Goal: Information Seeking & Learning: Learn about a topic

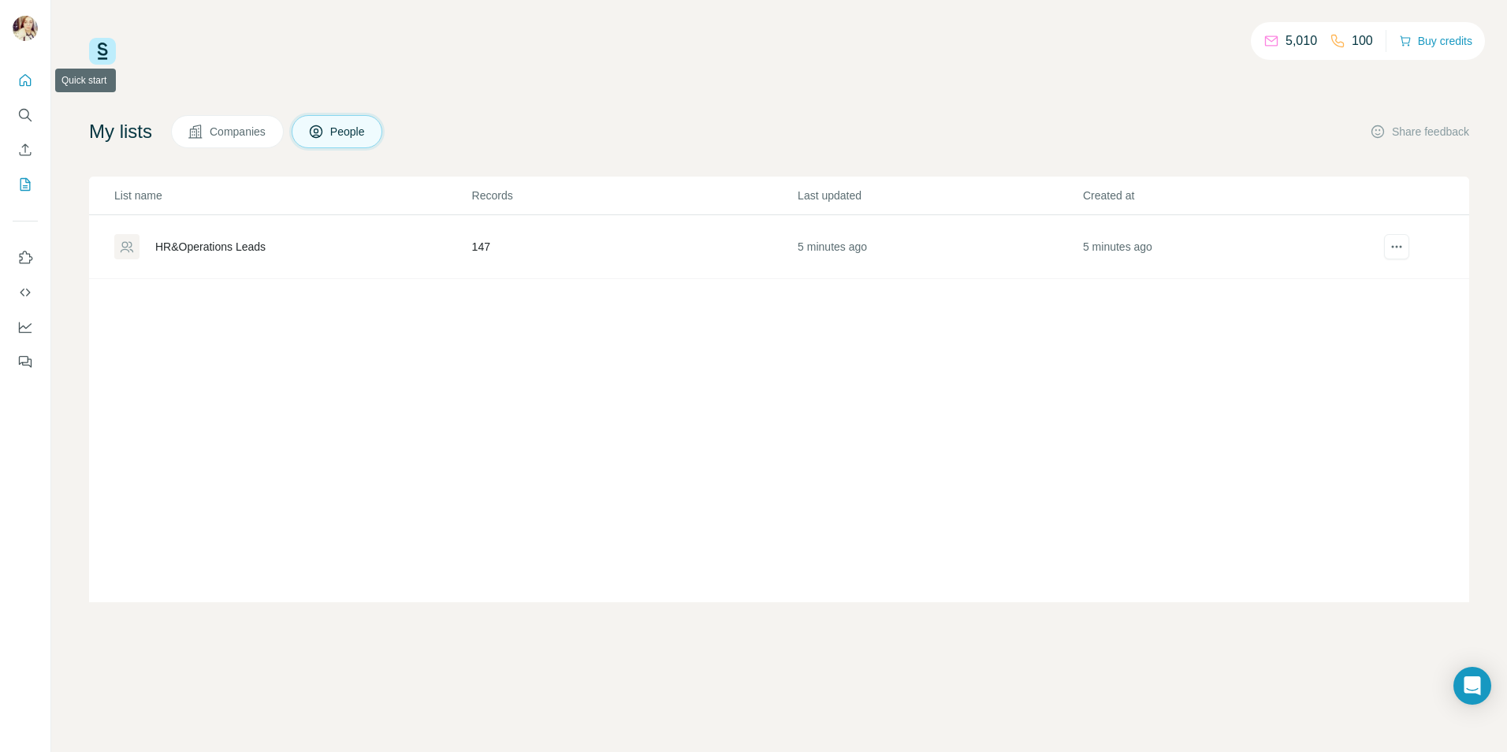
click at [26, 81] on icon "Quick start" at bounding box center [25, 81] width 16 height 16
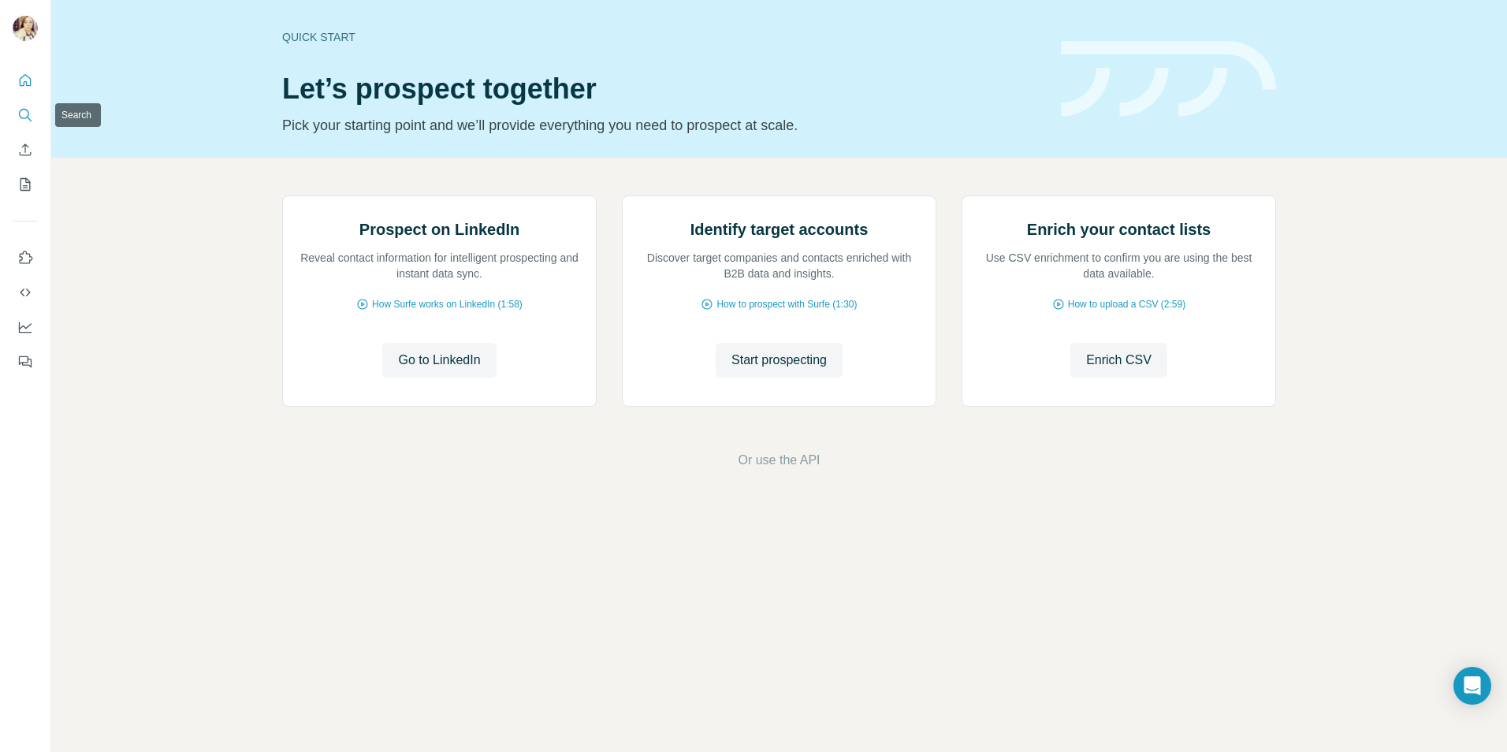
click at [27, 116] on icon "Search" at bounding box center [25, 115] width 16 height 16
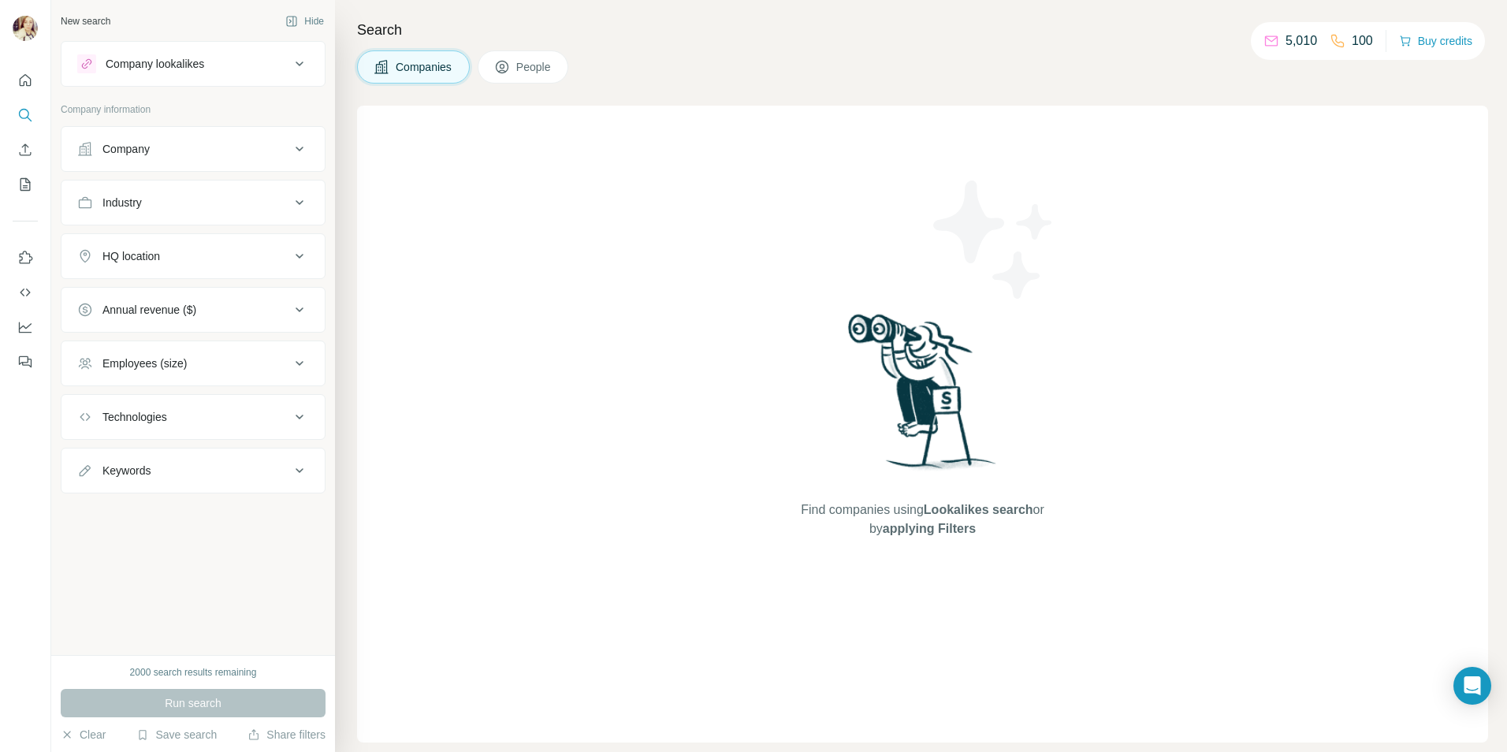
click at [308, 150] on icon at bounding box center [299, 149] width 19 height 19
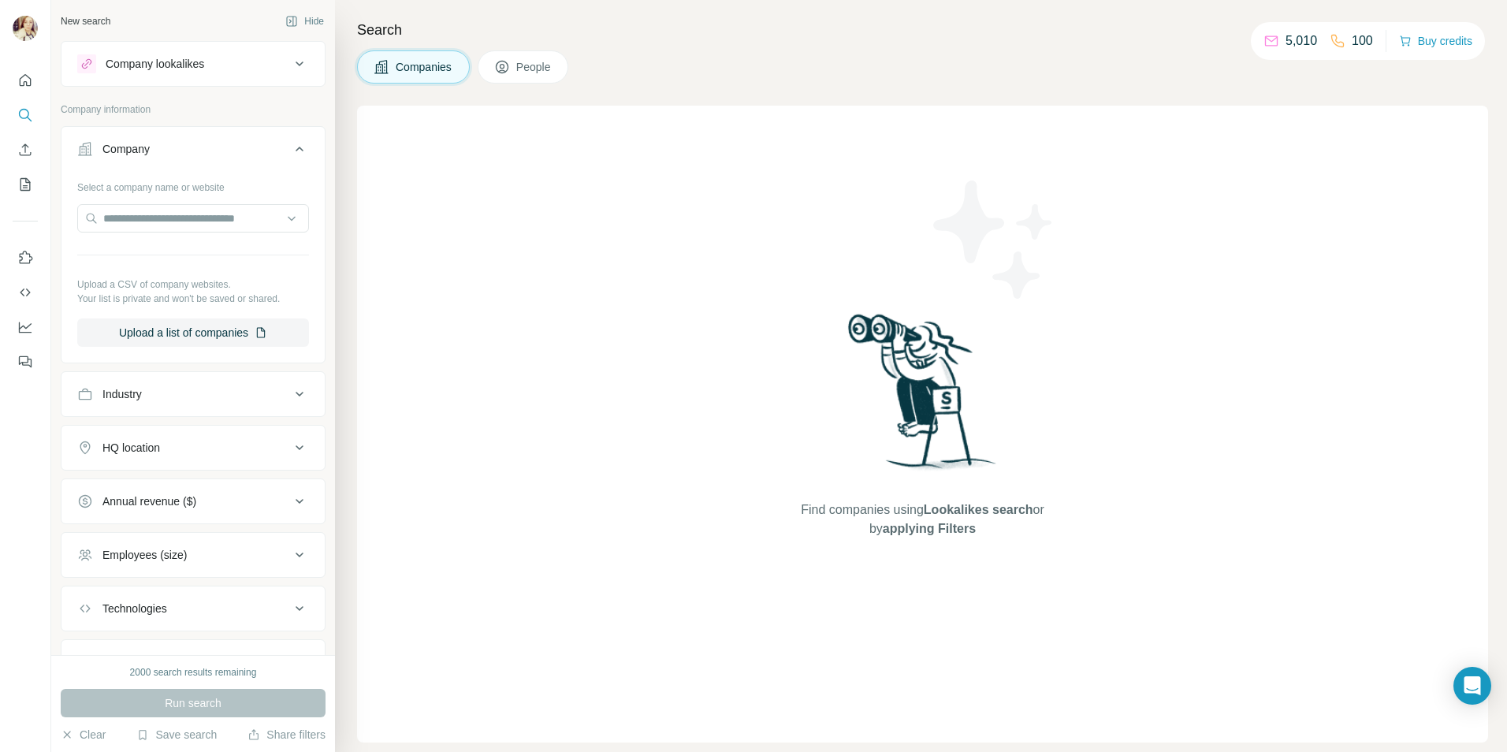
click at [308, 150] on button "Company" at bounding box center [192, 152] width 263 height 44
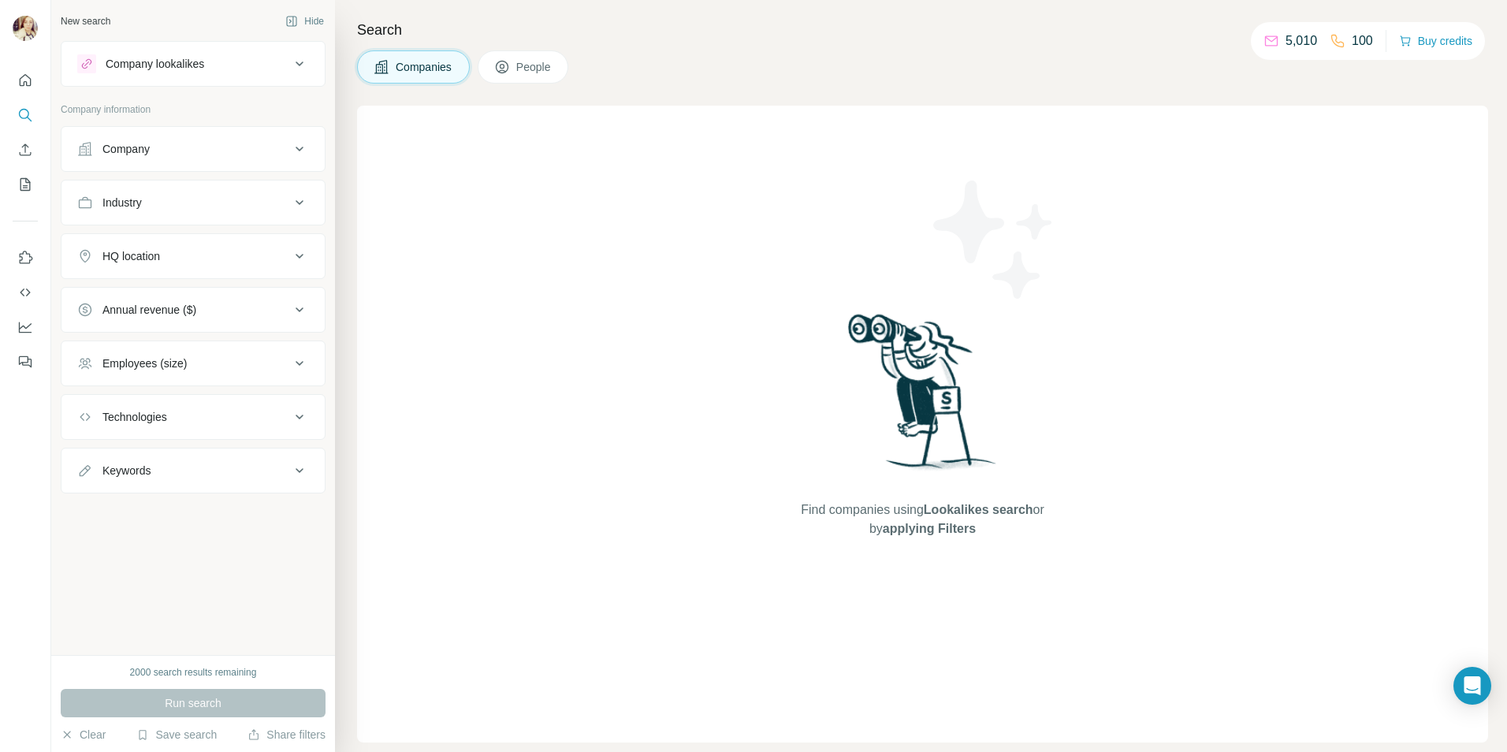
click at [270, 423] on div "Technologies" at bounding box center [183, 417] width 213 height 16
click at [209, 456] on input "text" at bounding box center [193, 456] width 232 height 28
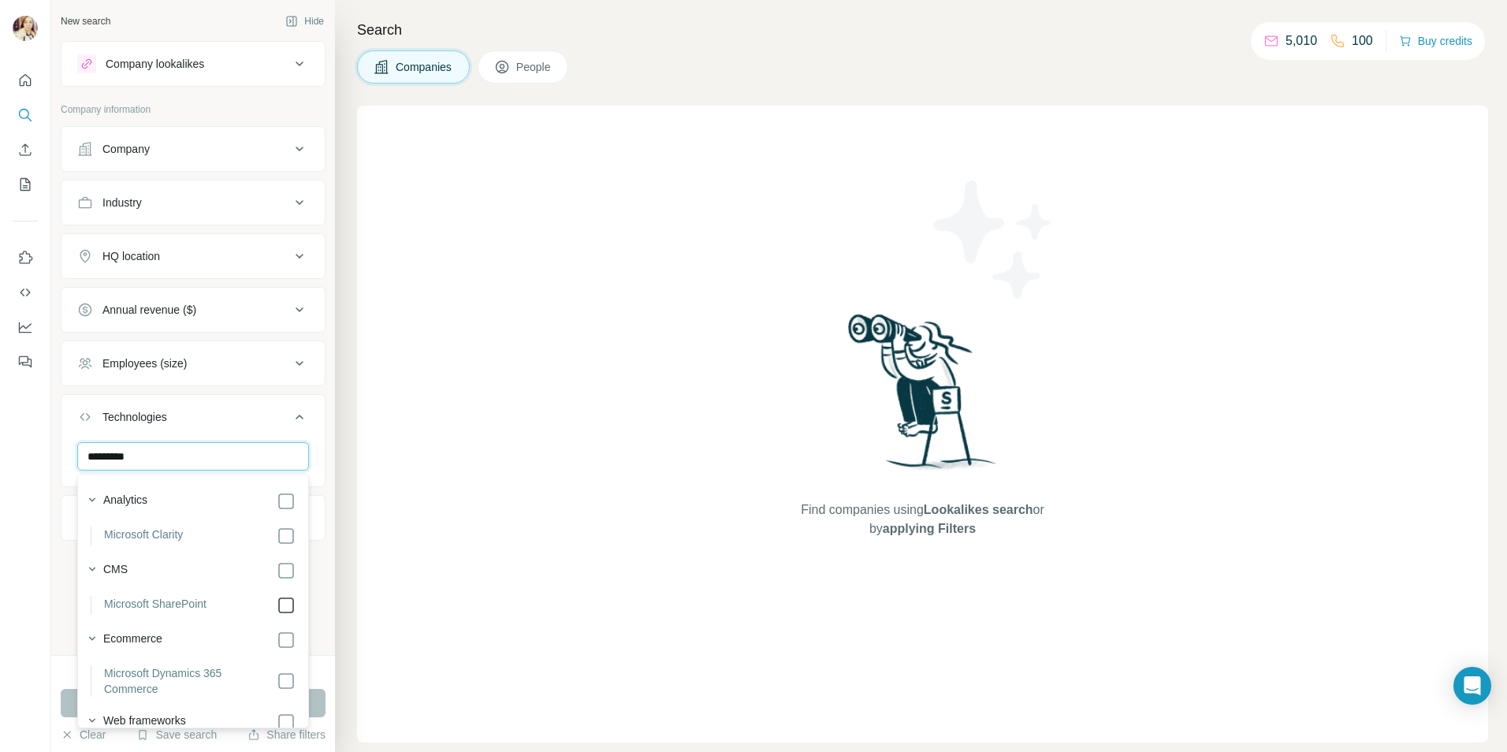
type input "*********"
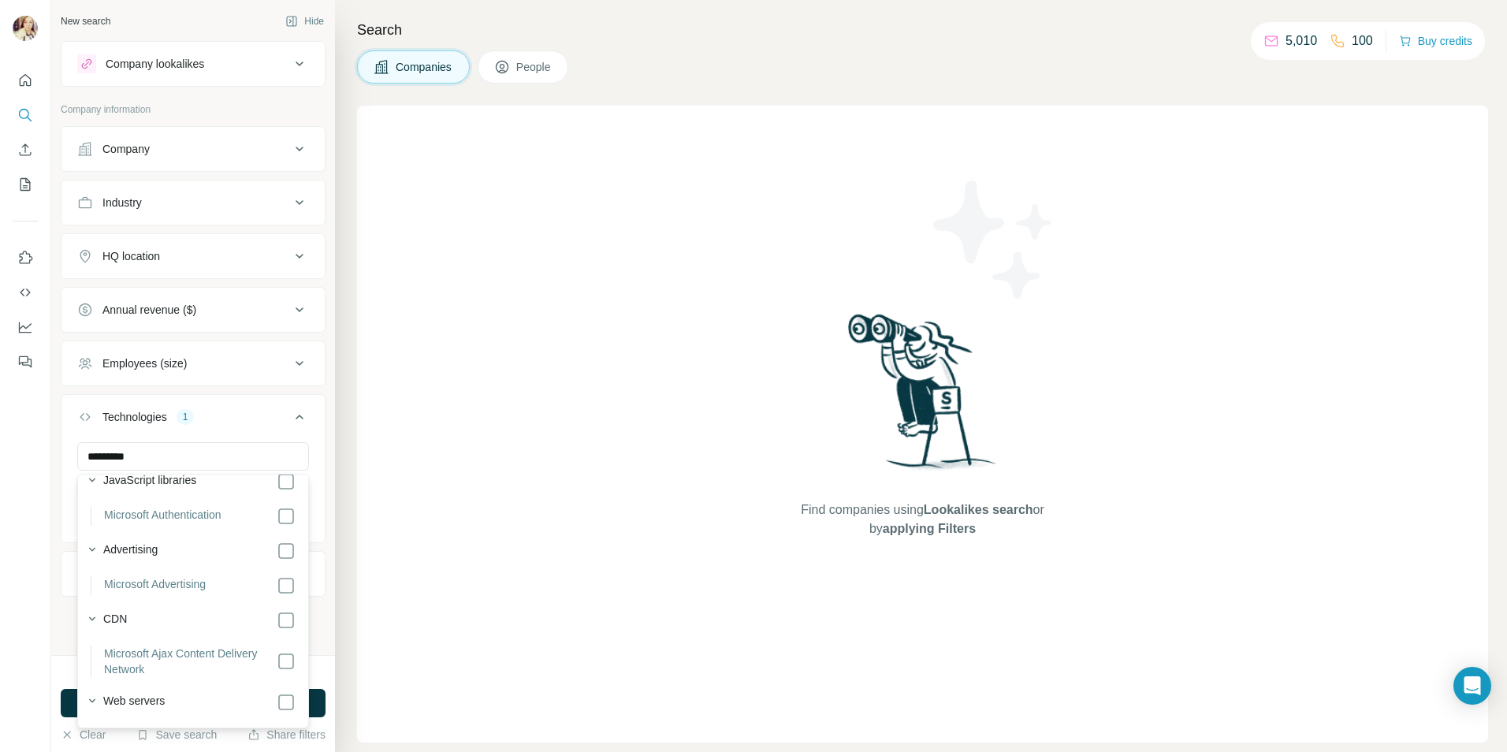
scroll to position [314, 0]
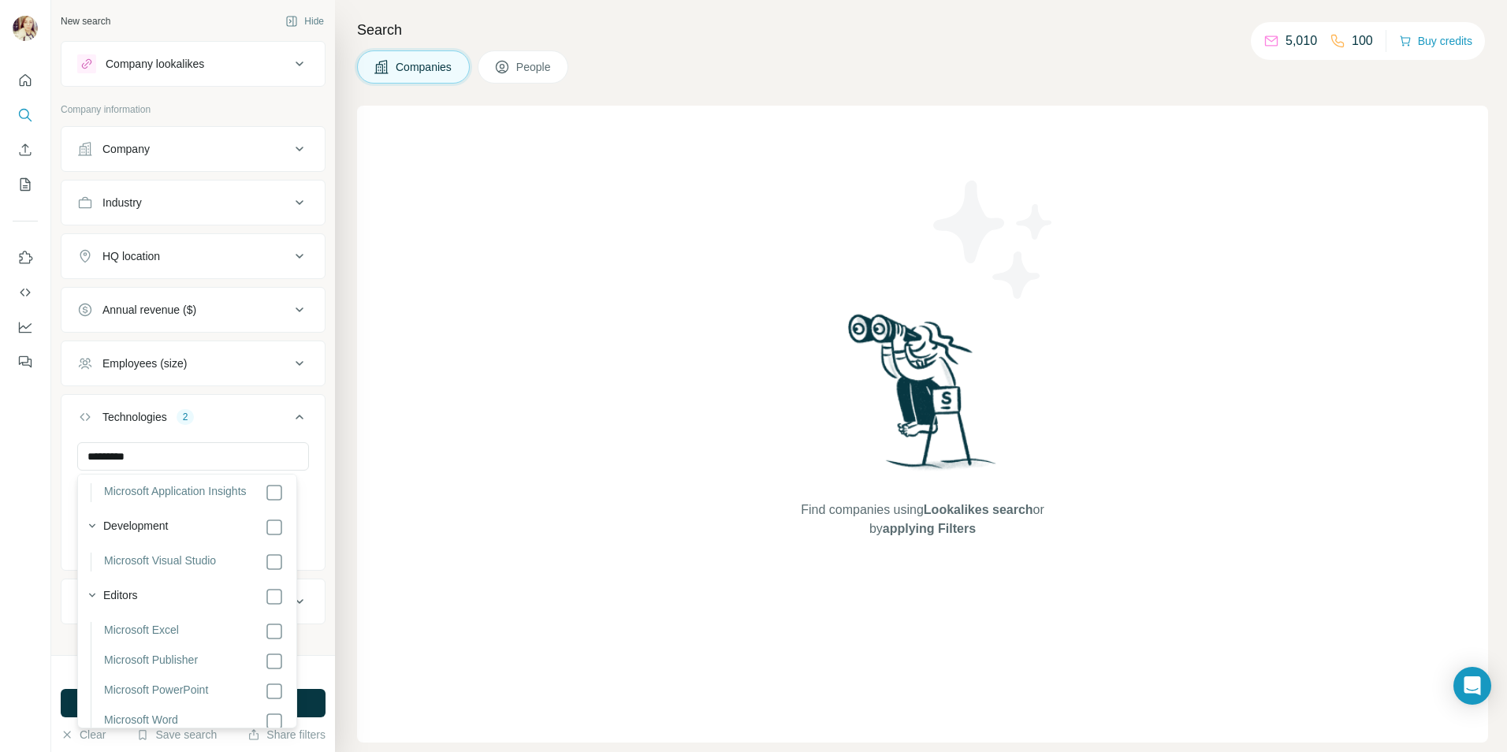
scroll to position [720, 0]
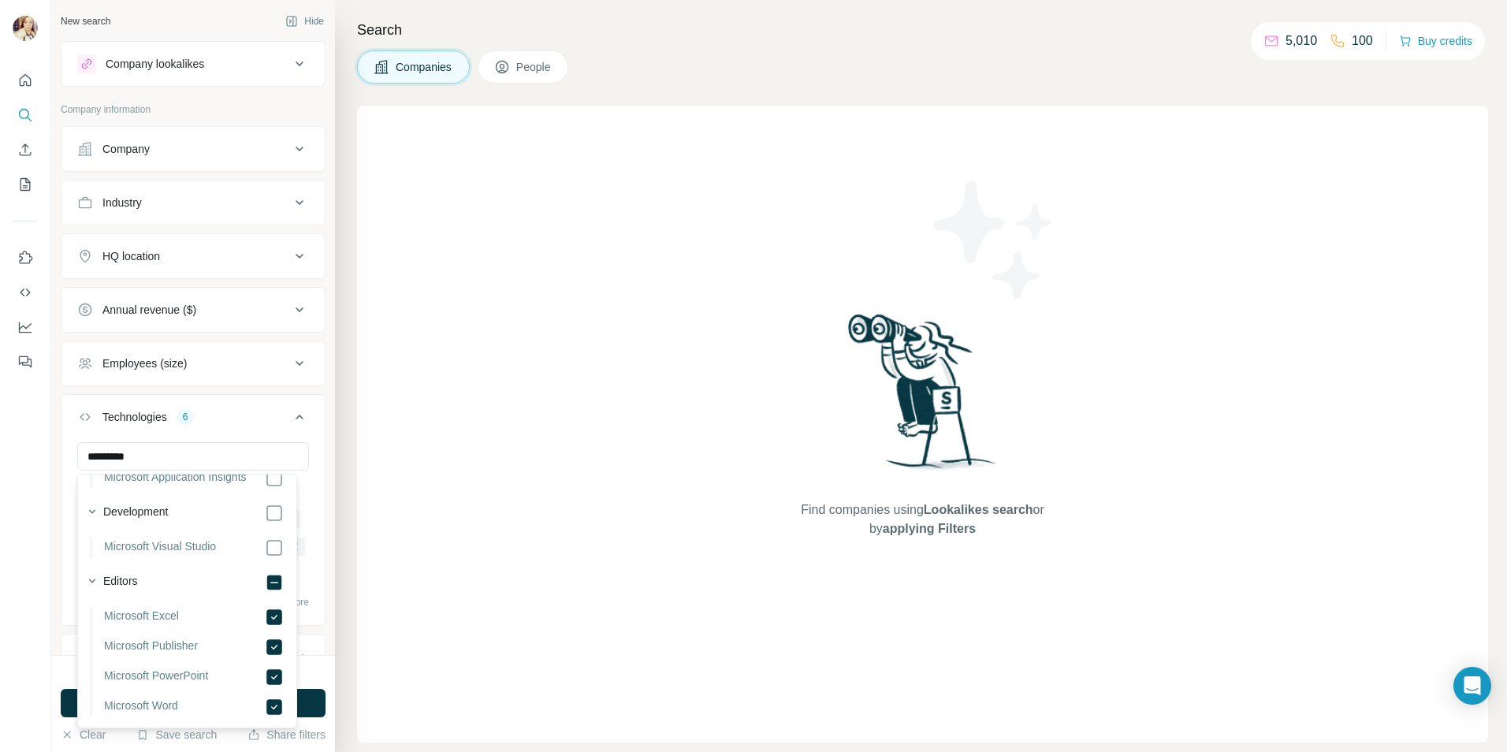
click at [314, 444] on div "New search Hide Company lookalikes Company information Company Industry HQ loca…" at bounding box center [193, 327] width 284 height 655
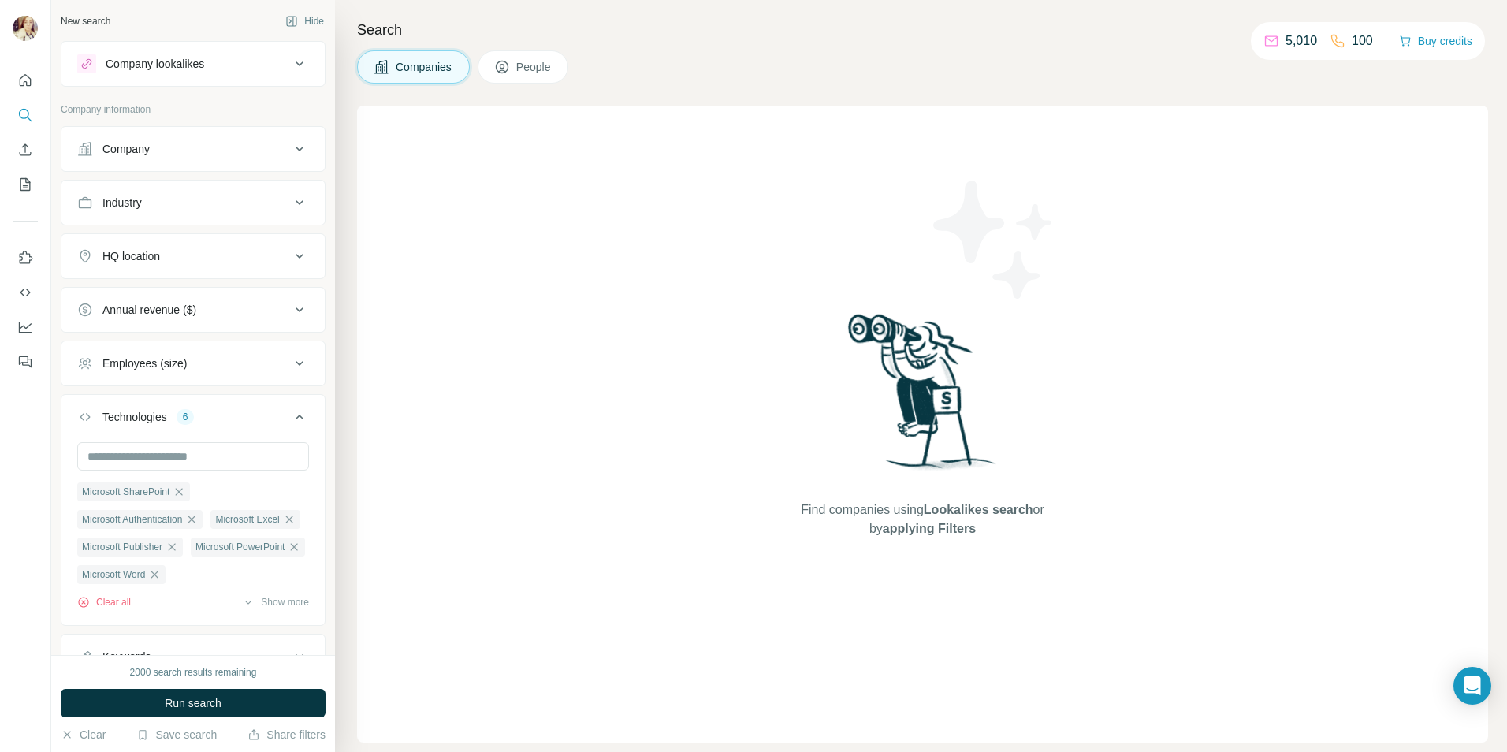
scroll to position [30, 0]
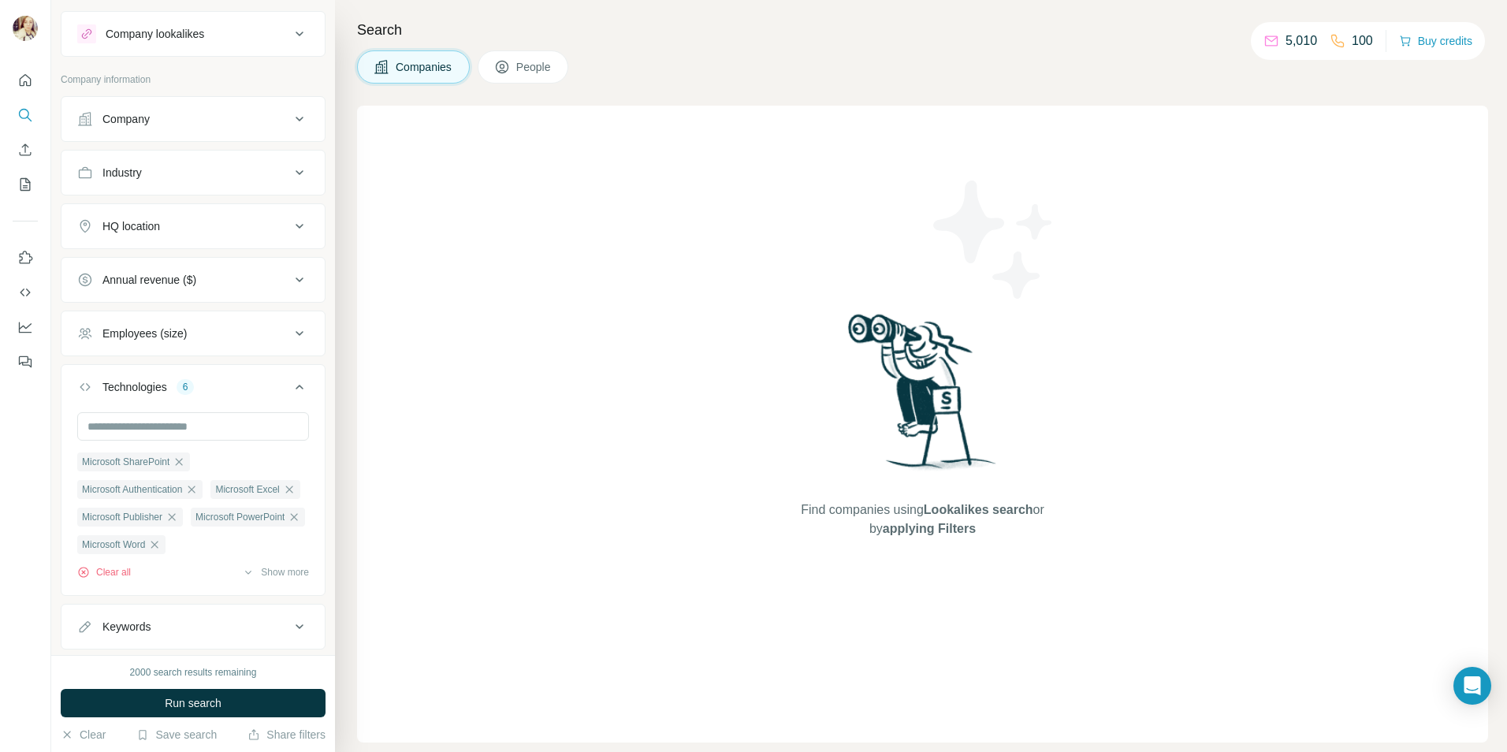
click at [290, 338] on icon at bounding box center [299, 333] width 19 height 19
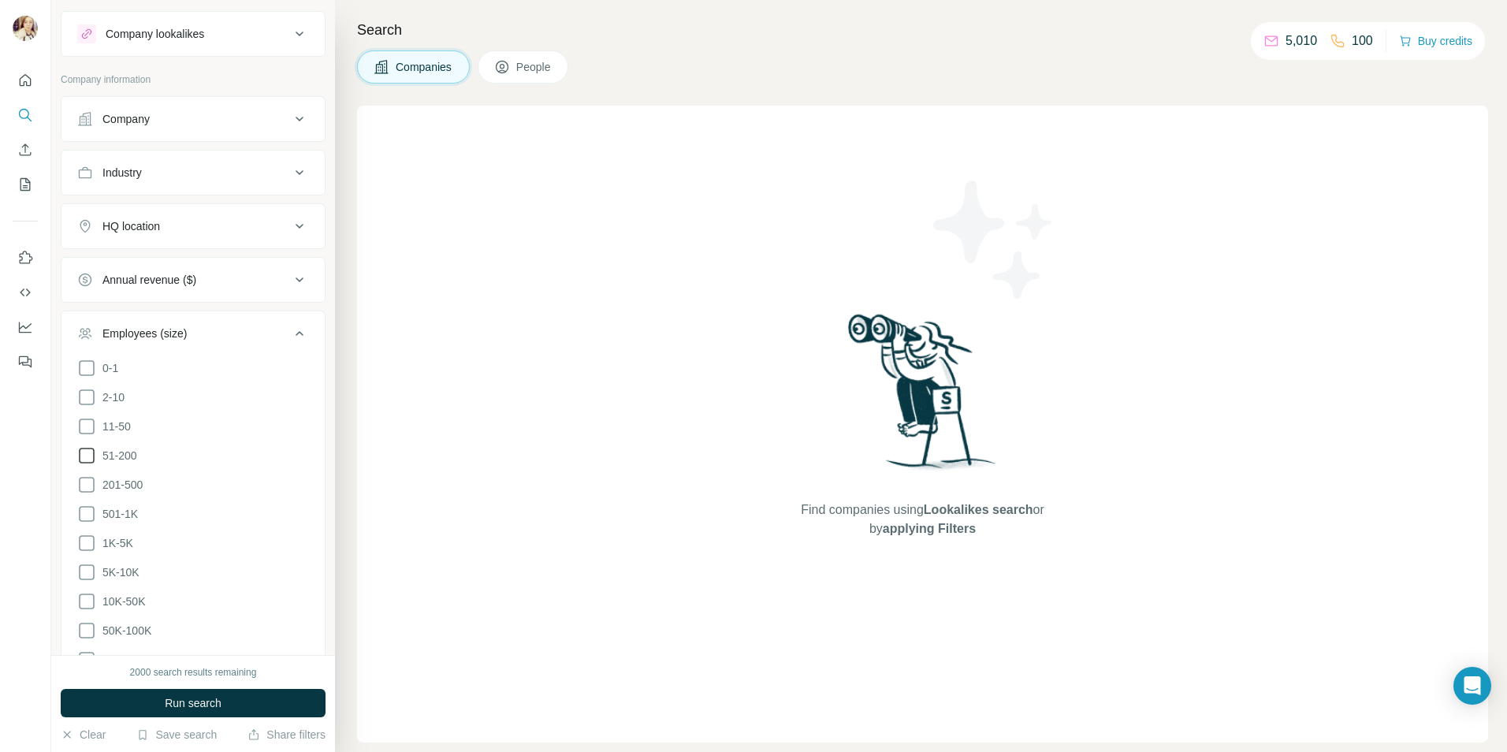
click at [87, 456] on icon at bounding box center [86, 455] width 19 height 19
click at [87, 483] on icon at bounding box center [86, 484] width 19 height 19
click at [290, 228] on icon at bounding box center [299, 226] width 19 height 19
click at [290, 226] on icon at bounding box center [299, 226] width 19 height 19
click at [296, 226] on icon at bounding box center [300, 226] width 8 height 5
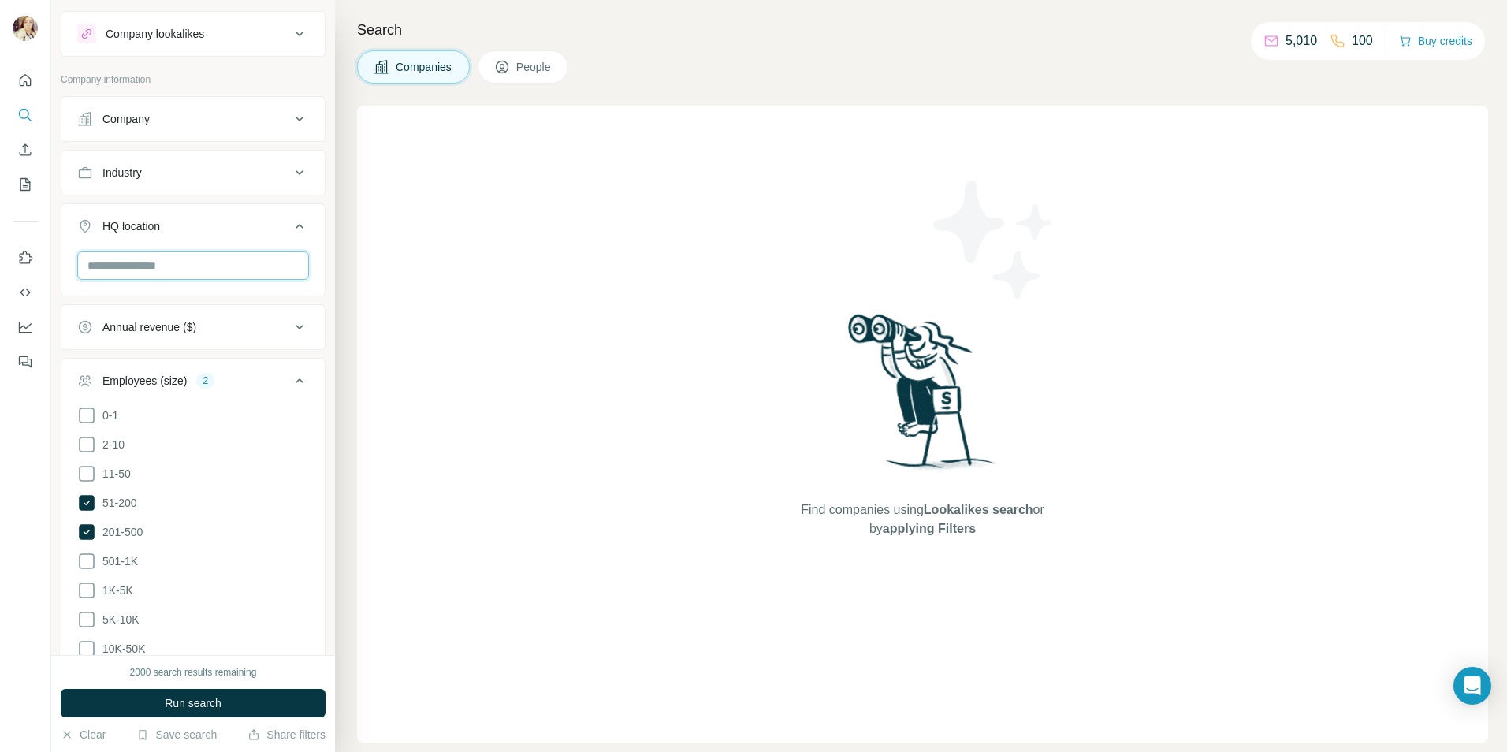
click at [137, 263] on input "text" at bounding box center [193, 265] width 232 height 28
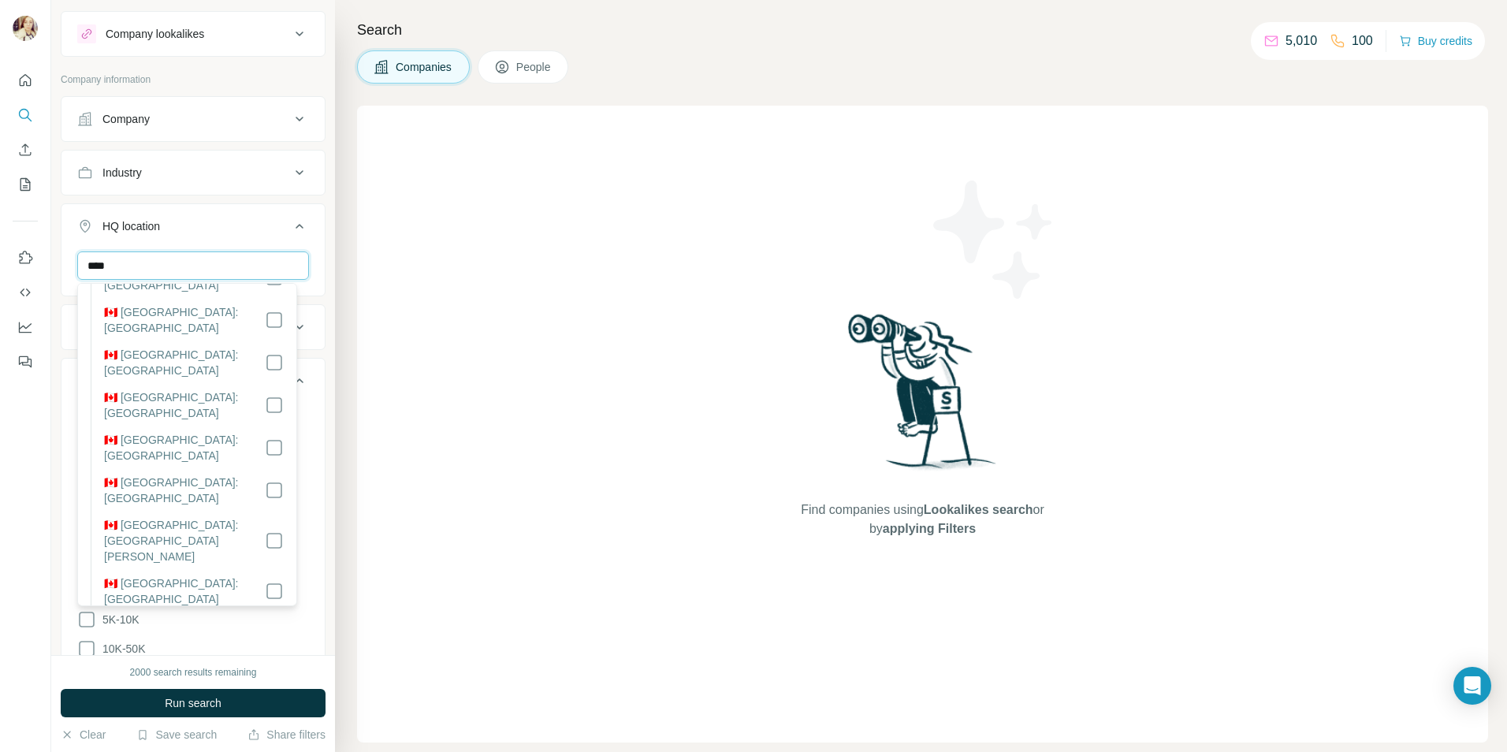
scroll to position [220, 0]
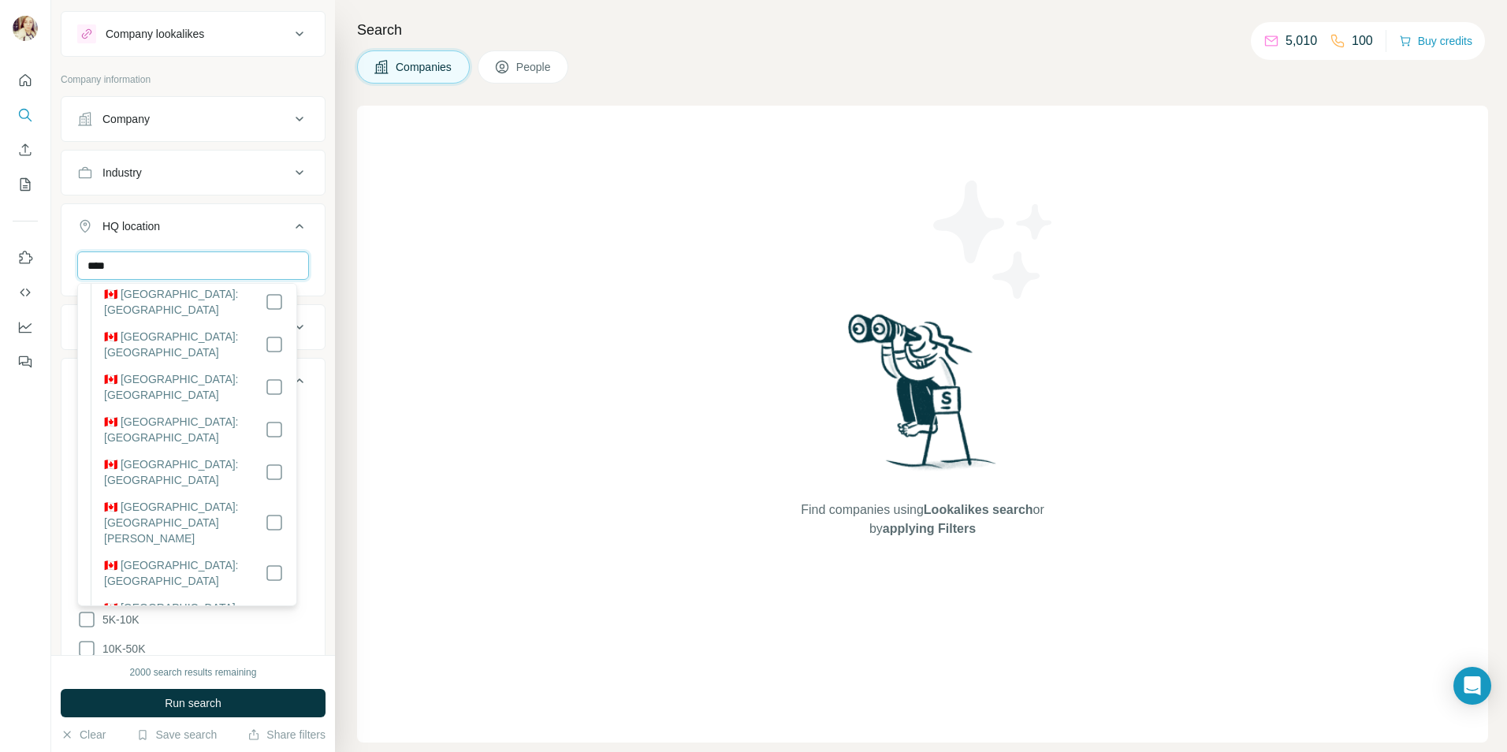
type input "****"
click at [187, 706] on span "Run search" at bounding box center [193, 703] width 57 height 16
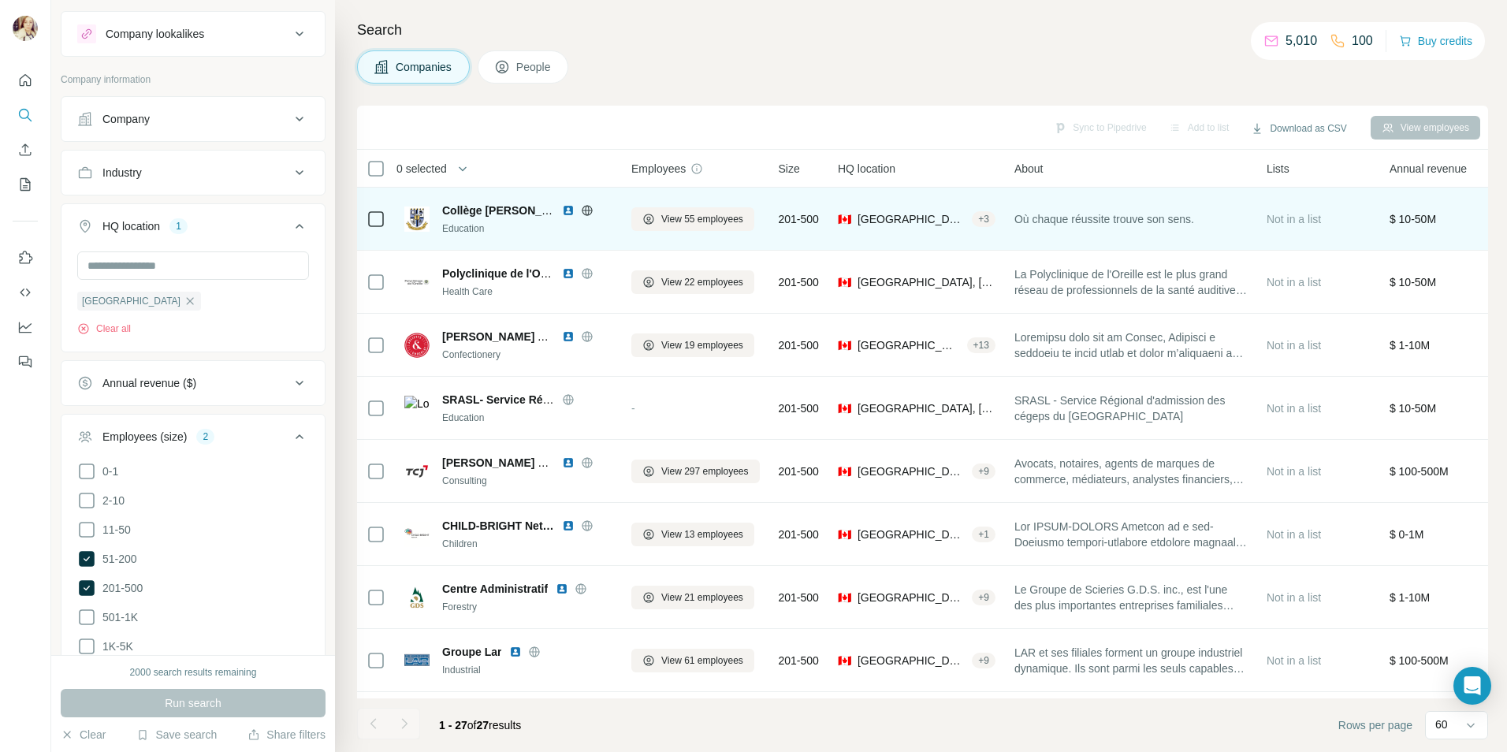
scroll to position [549, 0]
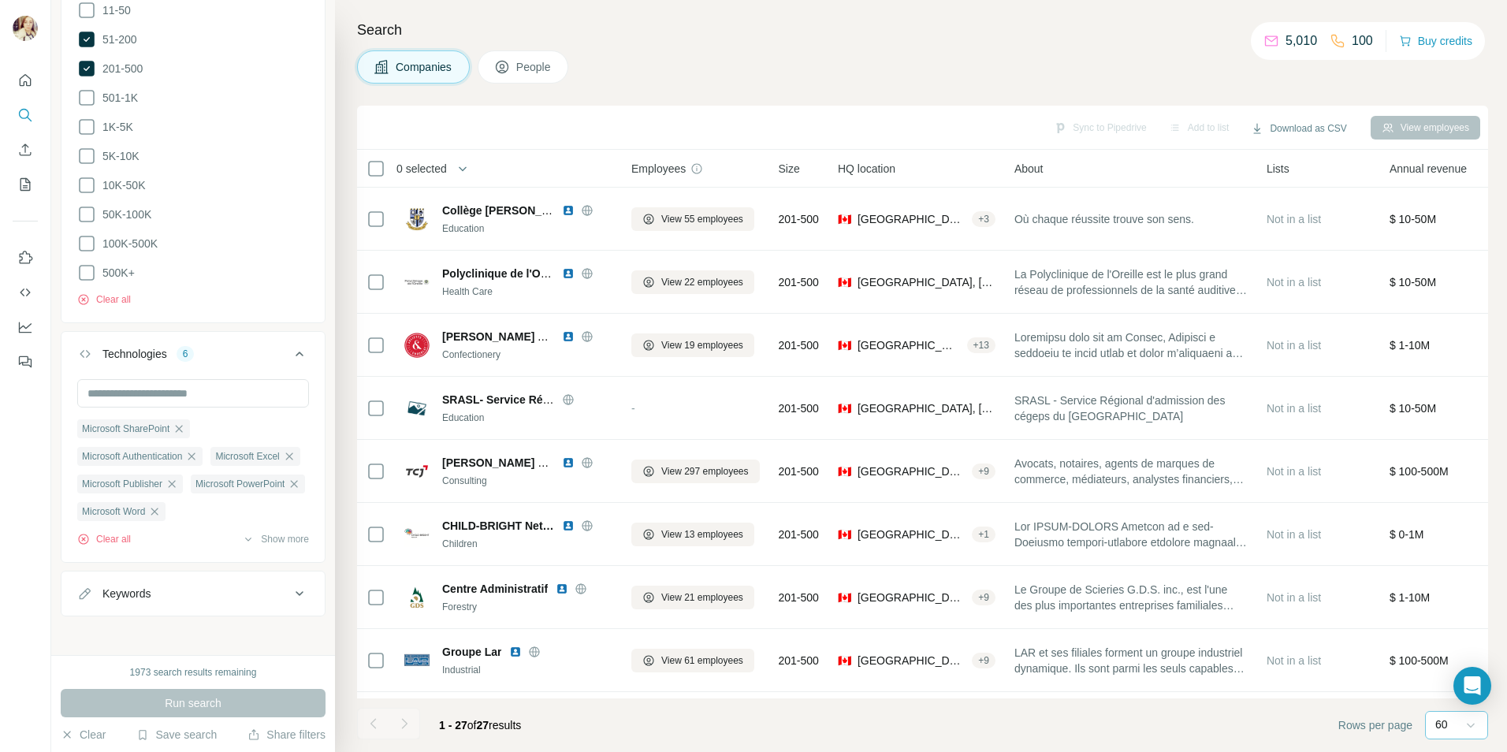
click at [1466, 728] on icon at bounding box center [1471, 725] width 16 height 16
click at [1466, 727] on icon at bounding box center [1471, 725] width 16 height 16
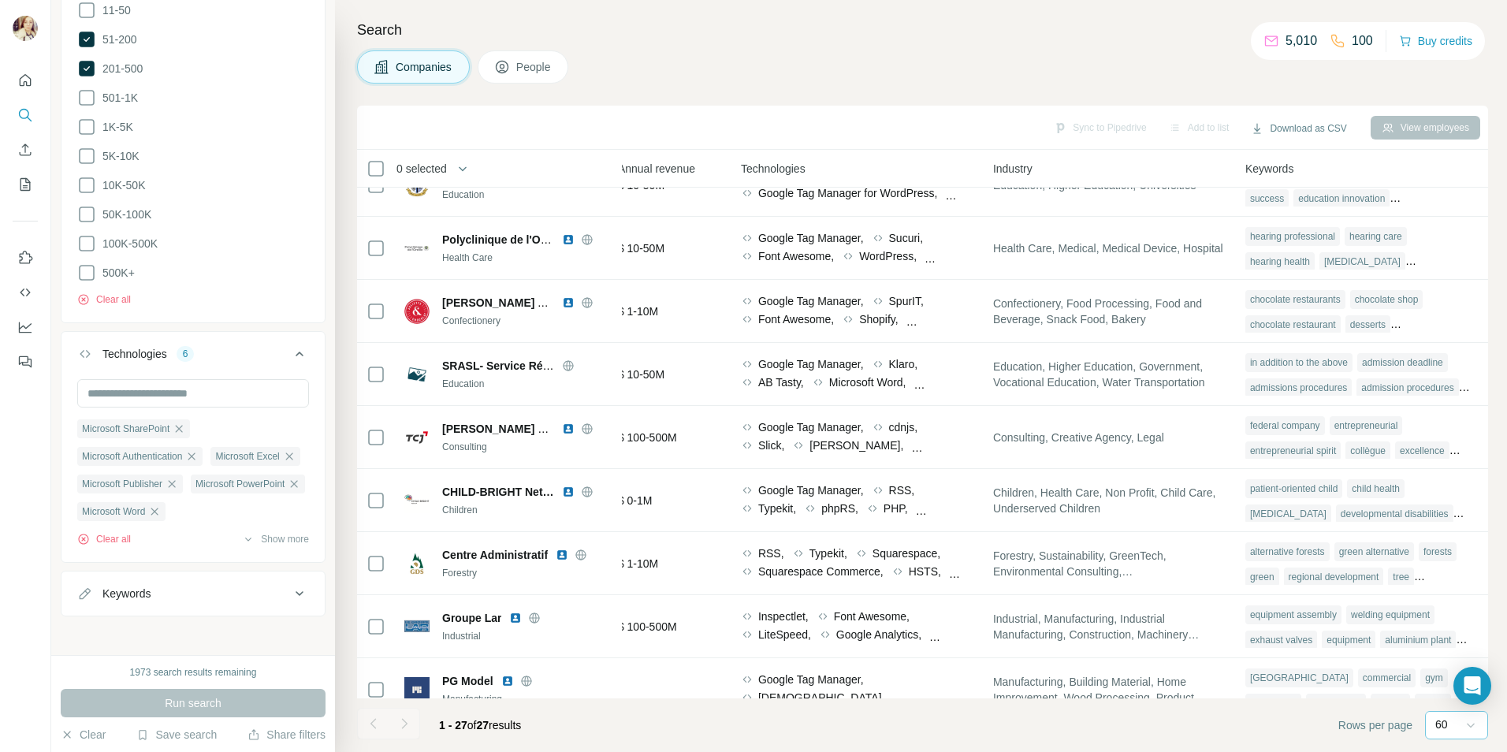
scroll to position [0, 788]
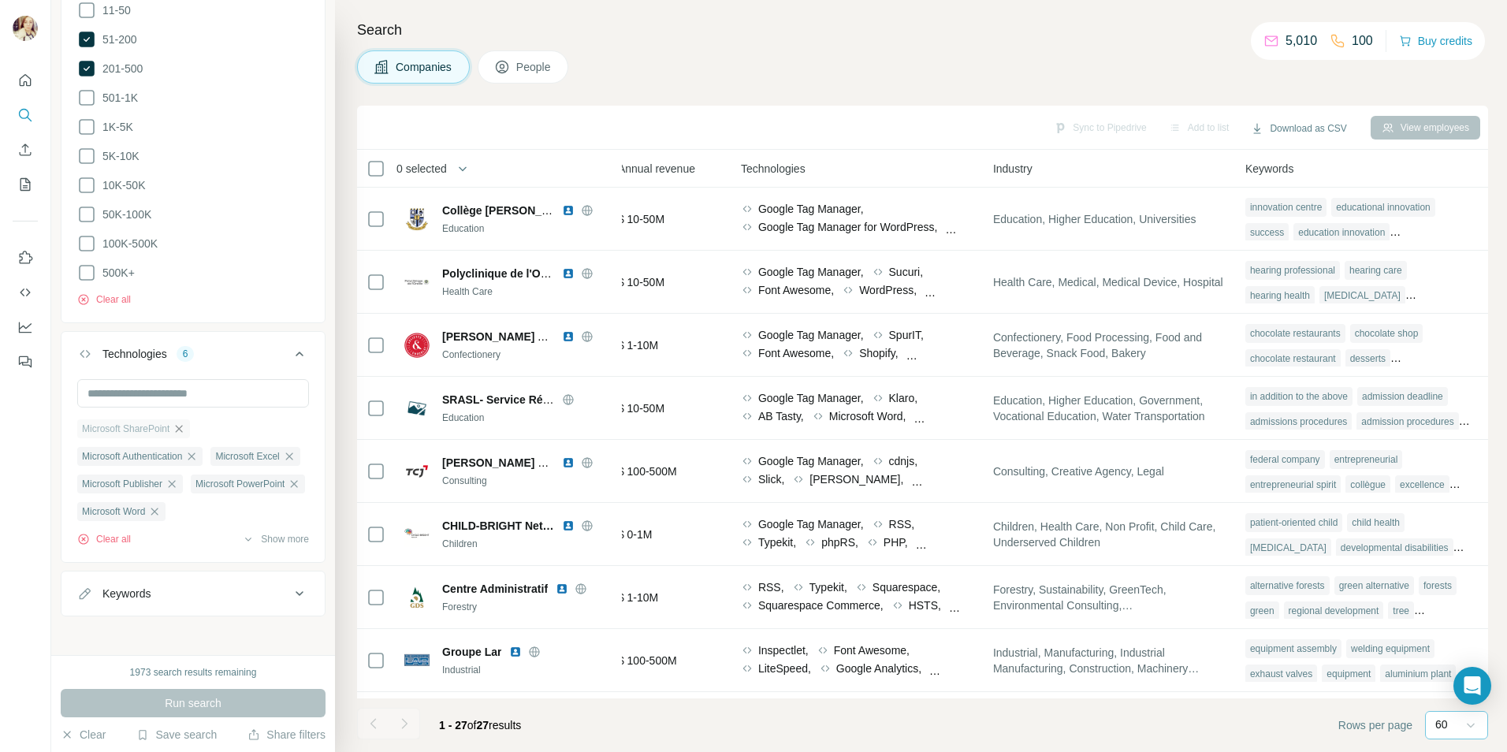
click at [185, 423] on icon "button" at bounding box center [179, 429] width 13 height 13
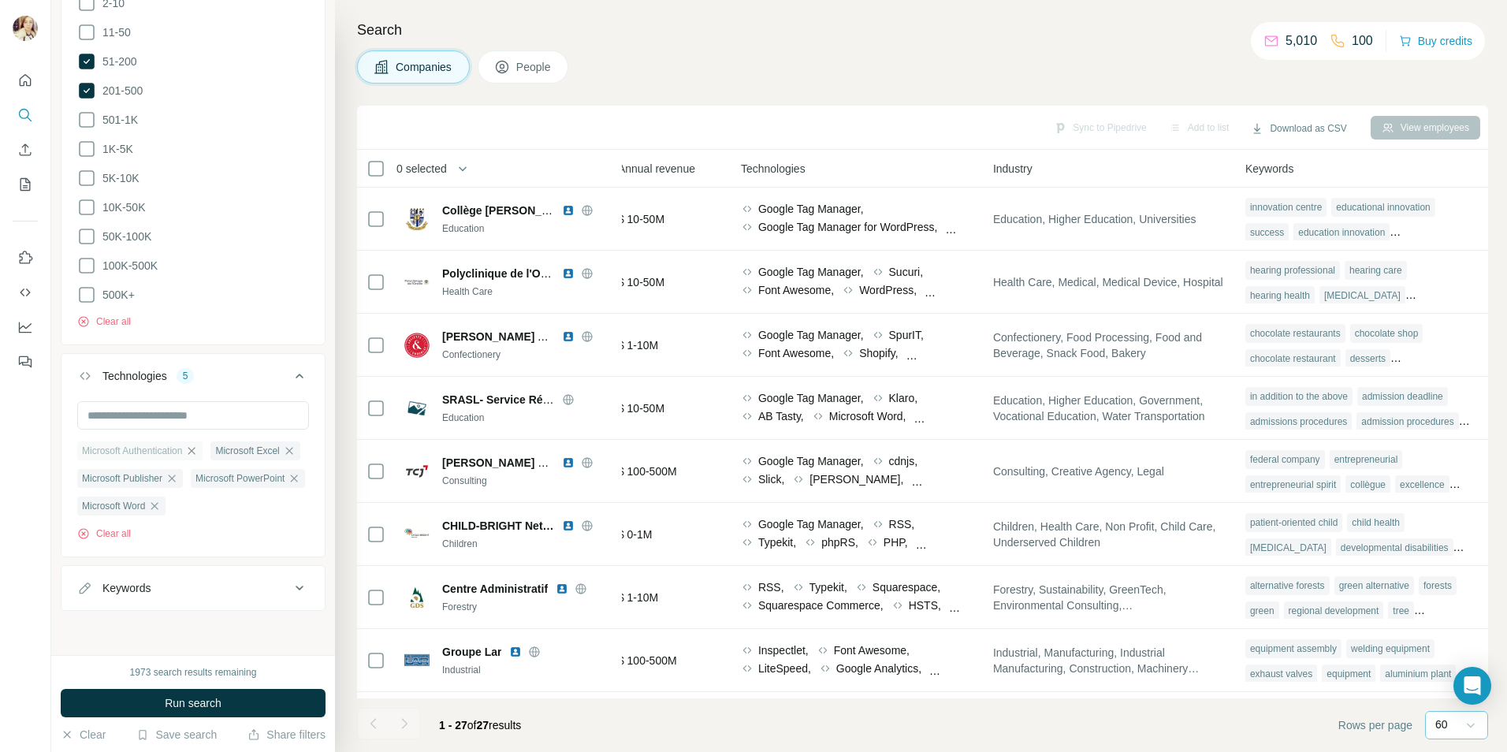
click at [196, 447] on icon "button" at bounding box center [191, 450] width 7 height 7
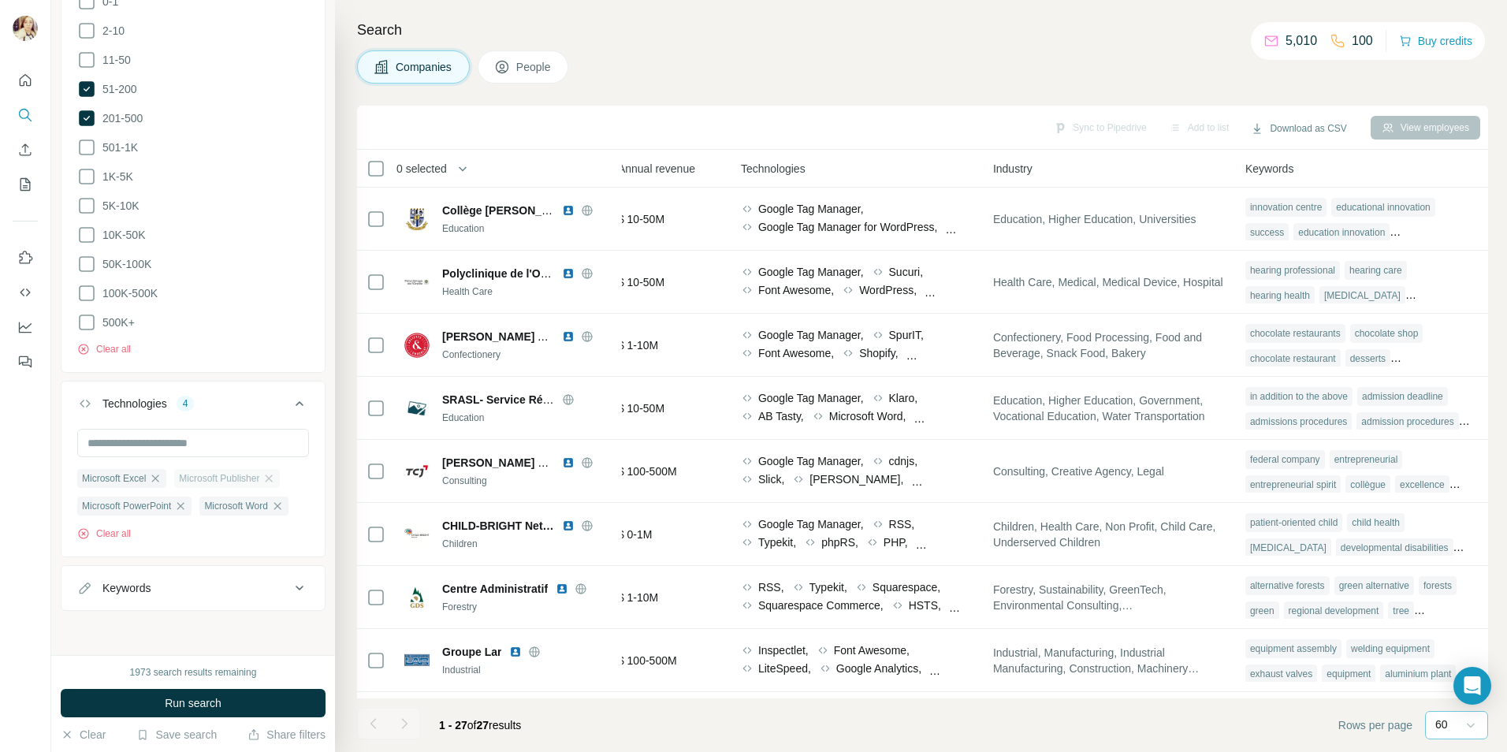
scroll to position [521, 0]
click at [275, 472] on icon "button" at bounding box center [269, 478] width 13 height 13
click at [158, 472] on icon "button" at bounding box center [155, 478] width 13 height 13
click at [187, 500] on icon "button" at bounding box center [180, 506] width 13 height 13
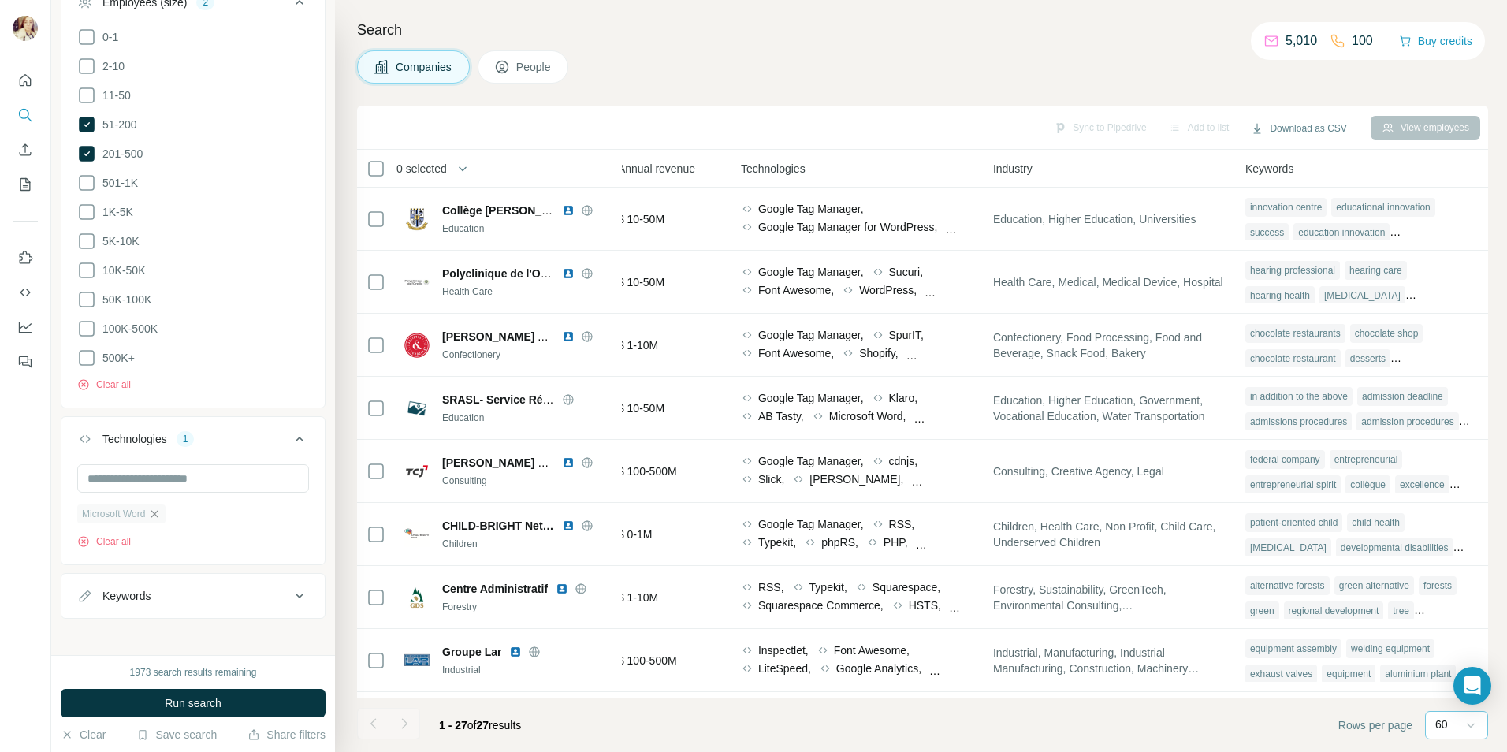
click at [158, 508] on icon "button" at bounding box center [154, 514] width 13 height 13
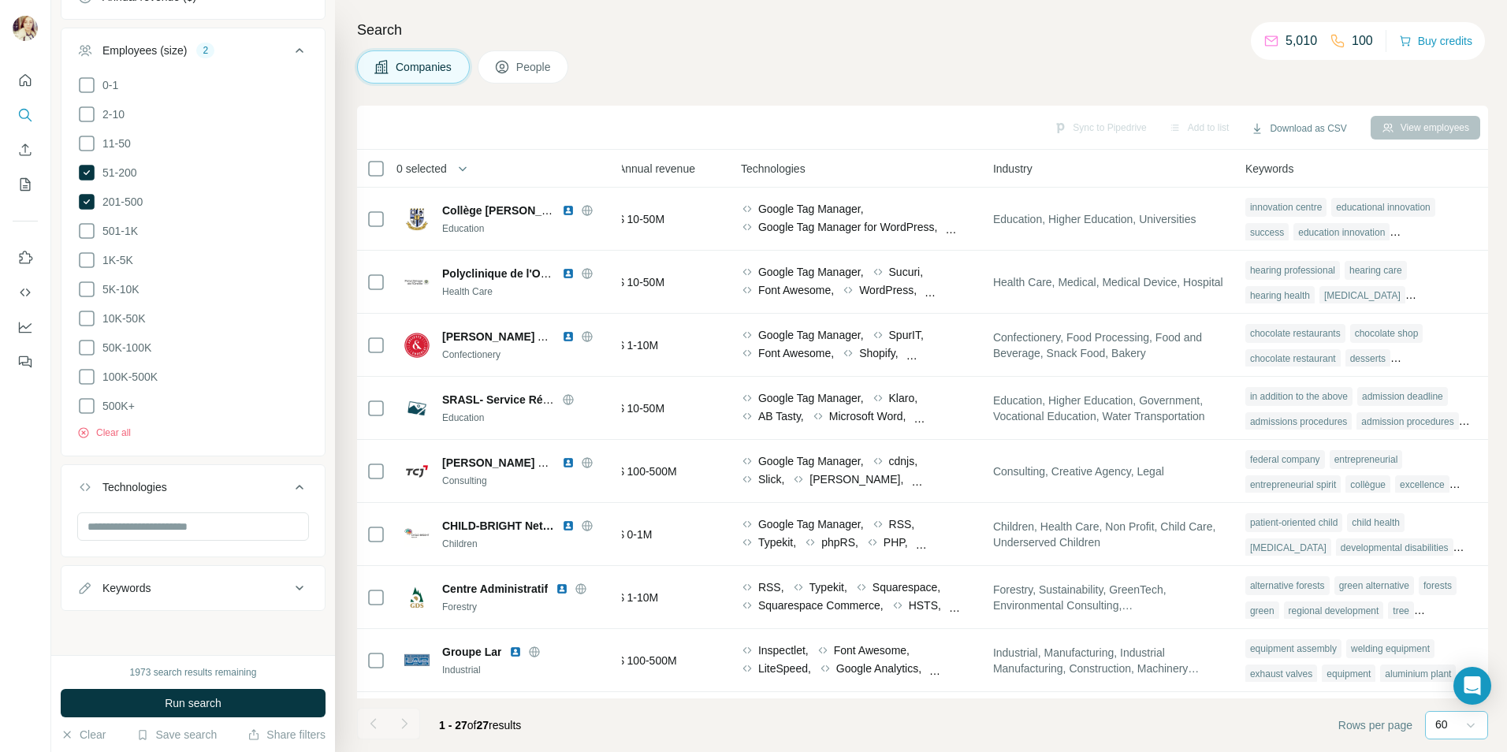
scroll to position [408, 0]
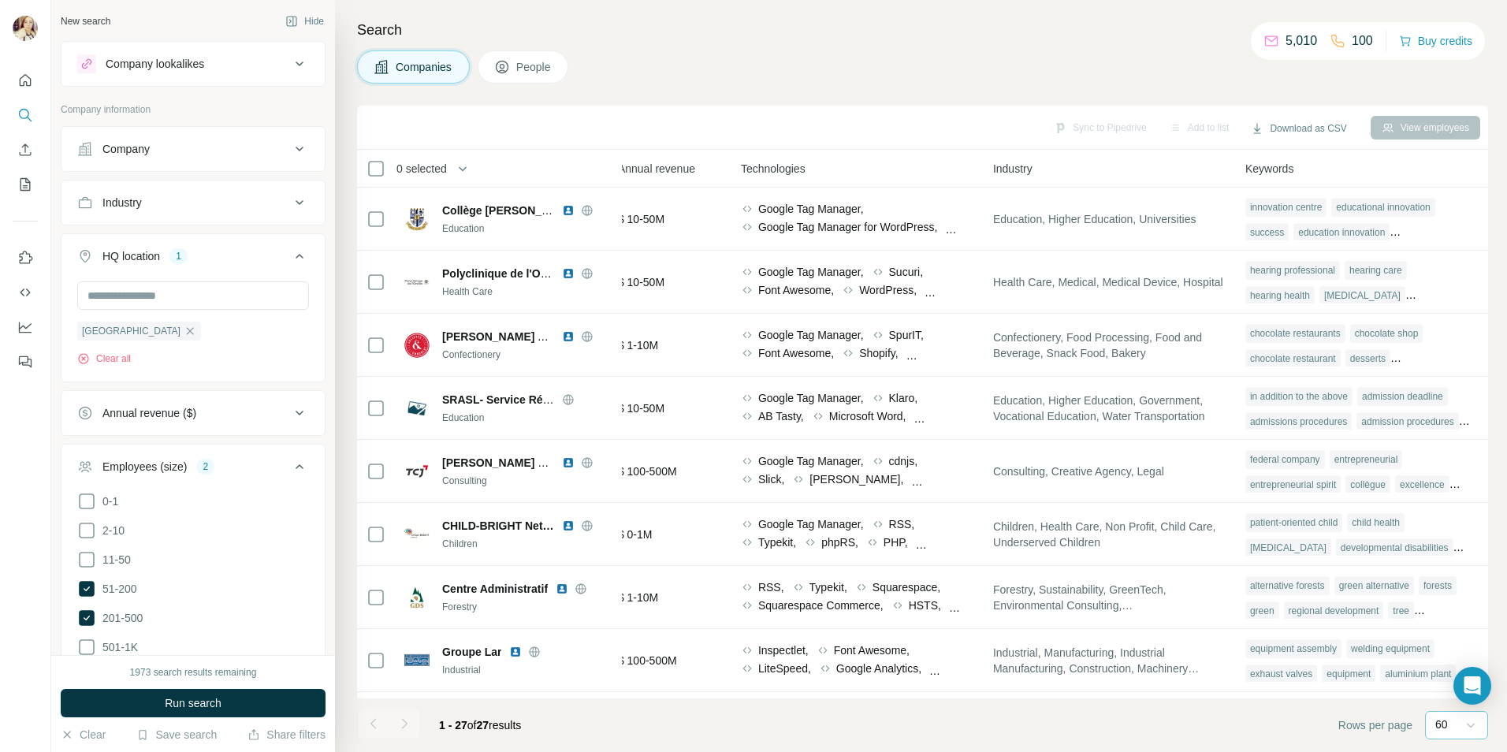
click at [290, 210] on icon at bounding box center [299, 202] width 19 height 19
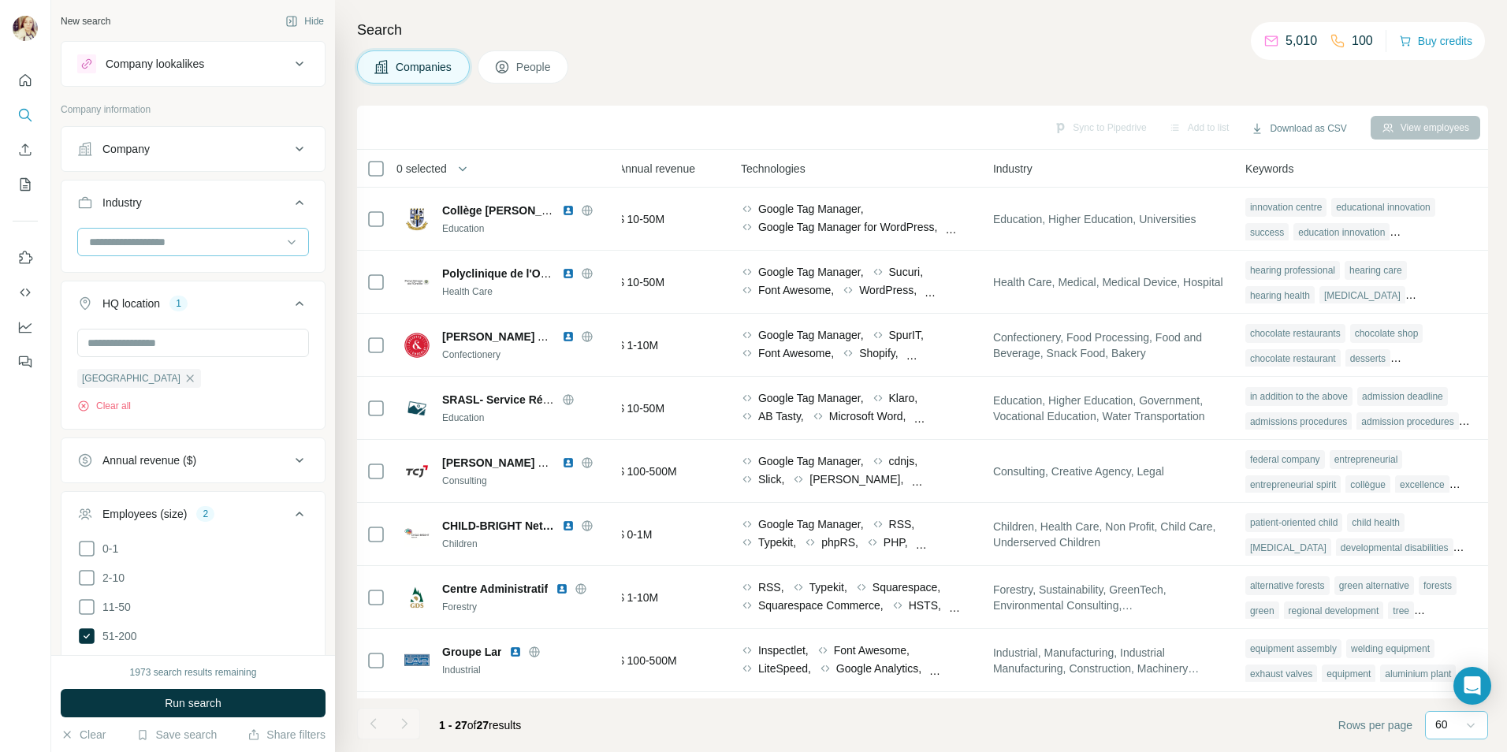
click at [203, 239] on input at bounding box center [185, 241] width 195 height 17
click at [184, 307] on p "Application Performance Management" at bounding box center [185, 300] width 188 height 16
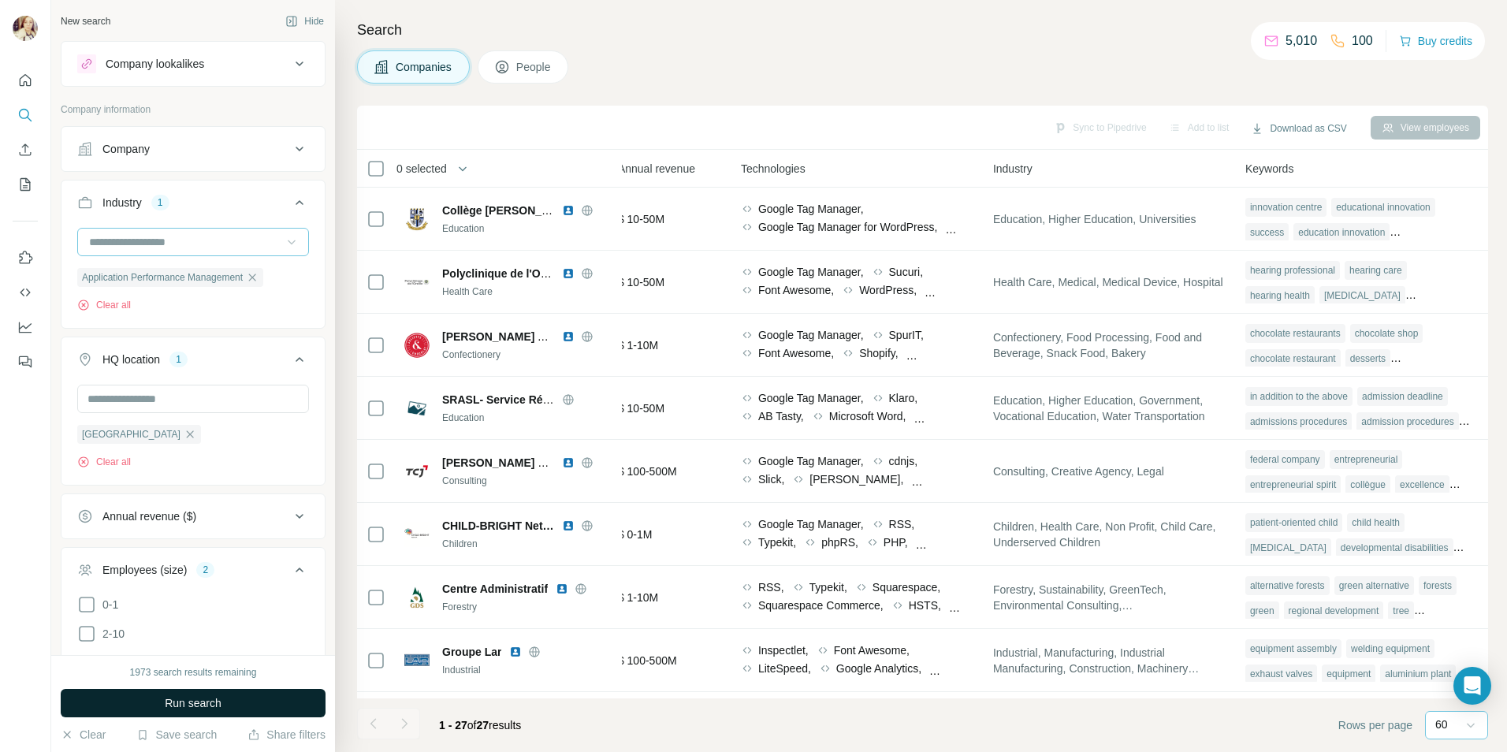
click at [193, 707] on span "Run search" at bounding box center [193, 703] width 57 height 16
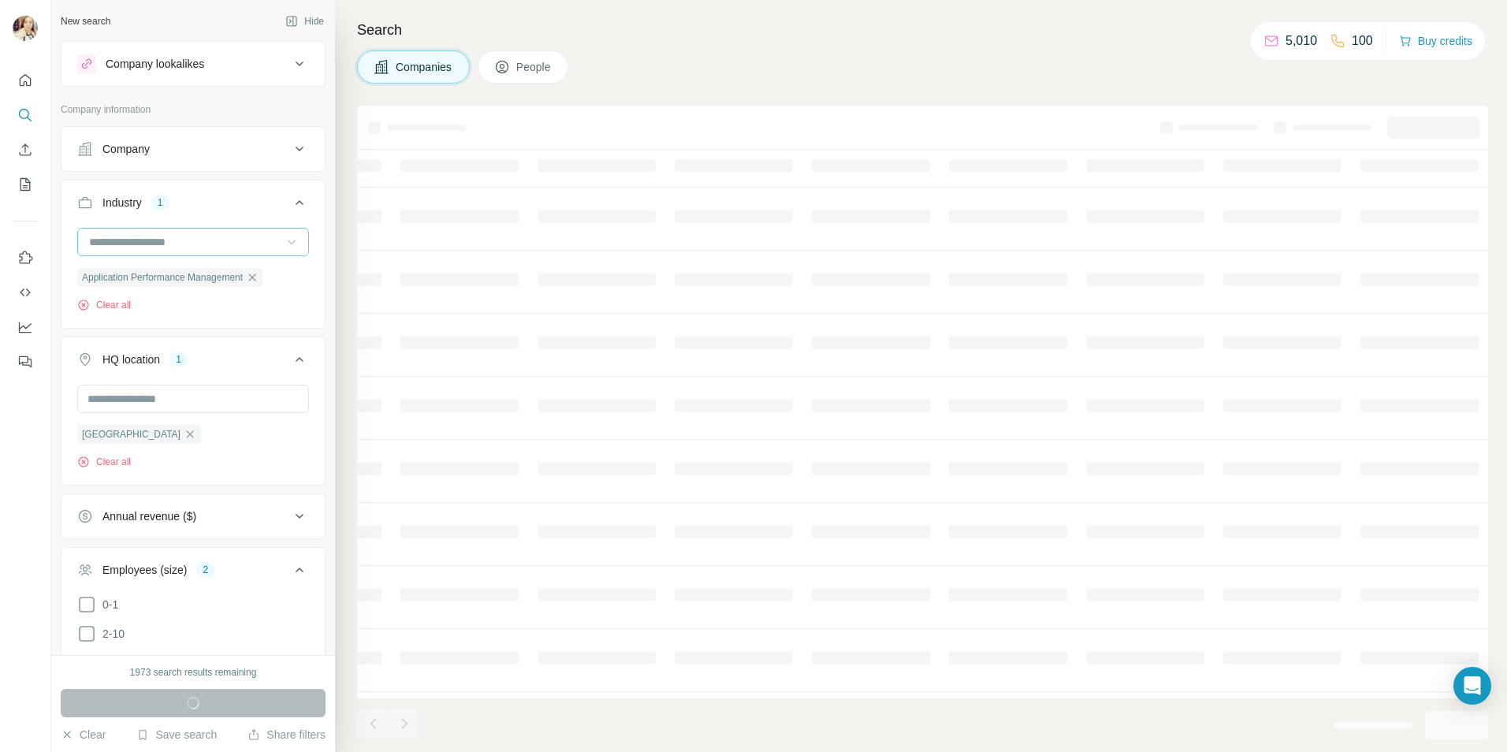
scroll to position [0, 376]
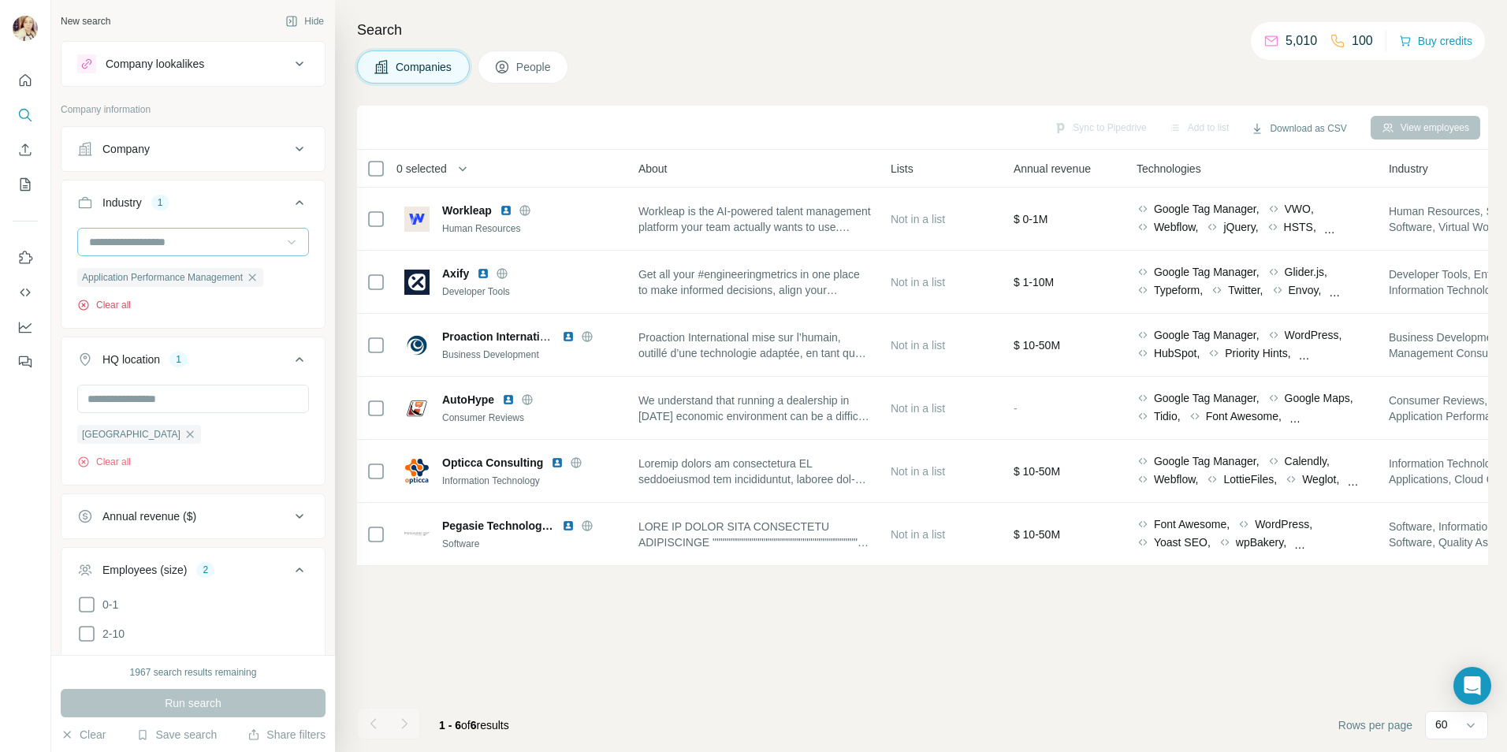
click at [120, 302] on button "Clear all" at bounding box center [104, 305] width 54 height 14
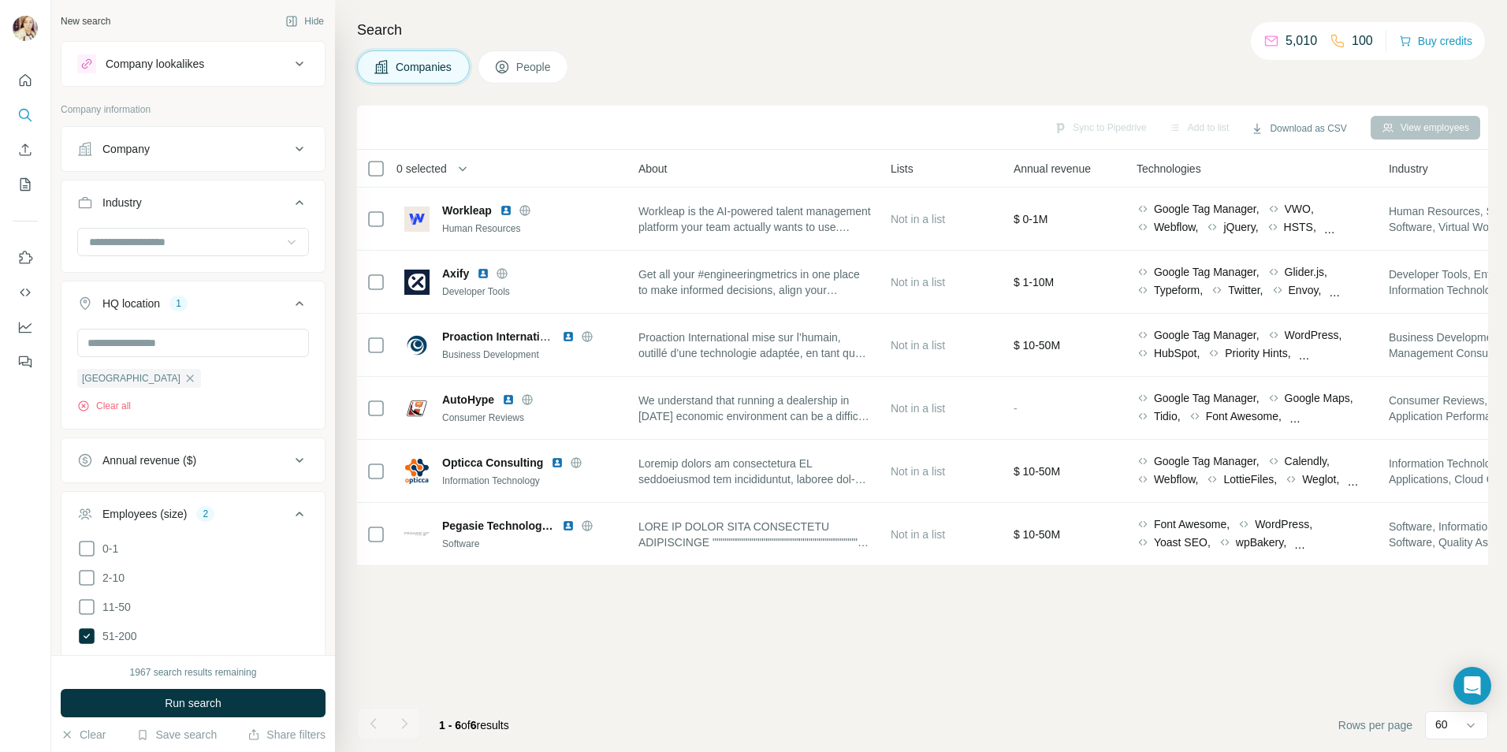
click at [284, 238] on icon at bounding box center [292, 242] width 16 height 16
click at [155, 291] on p "Commercial Insurance" at bounding box center [146, 283] width 110 height 16
click at [249, 244] on input at bounding box center [185, 241] width 195 height 17
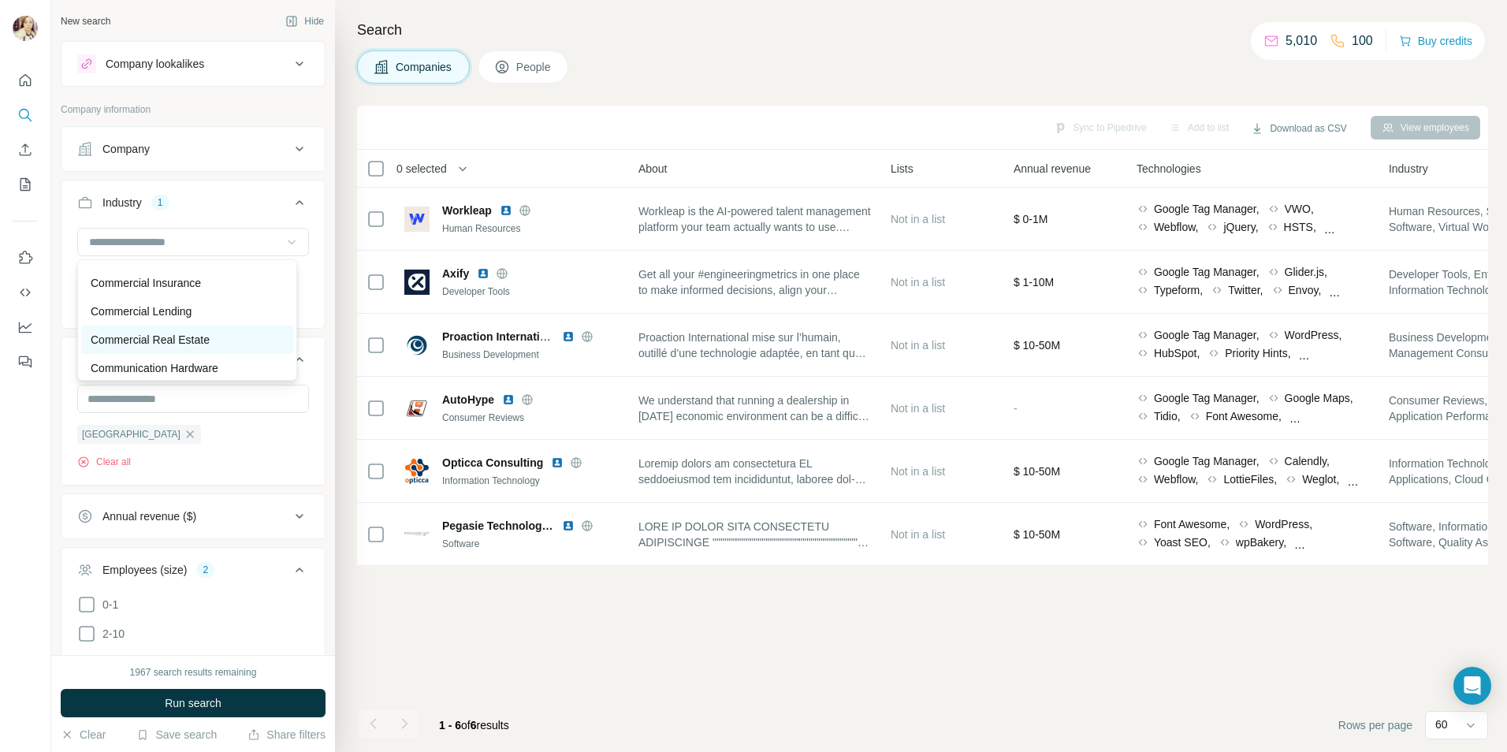
click at [162, 348] on p "Commercial Real Estate" at bounding box center [150, 340] width 119 height 16
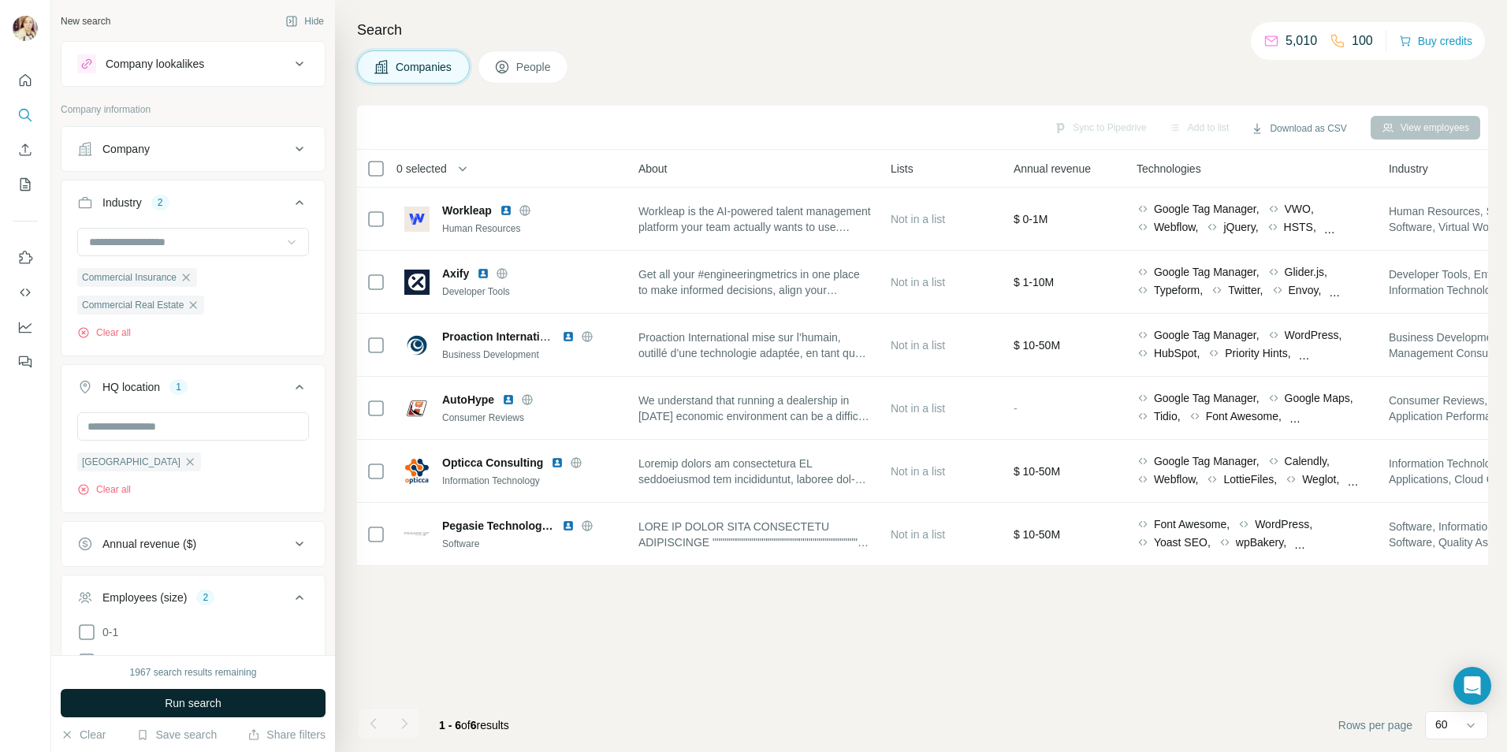
click at [203, 706] on span "Run search" at bounding box center [193, 703] width 57 height 16
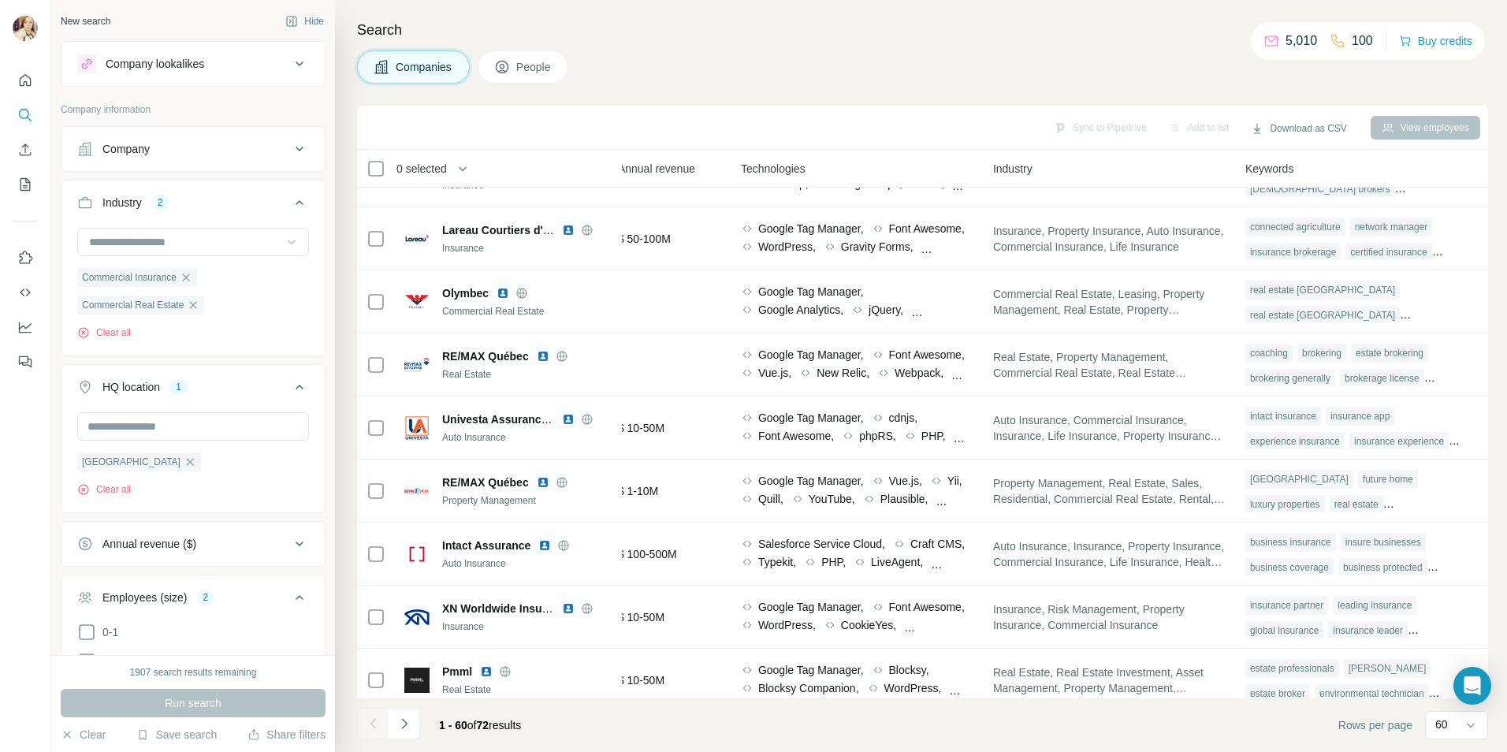
scroll to position [804, 789]
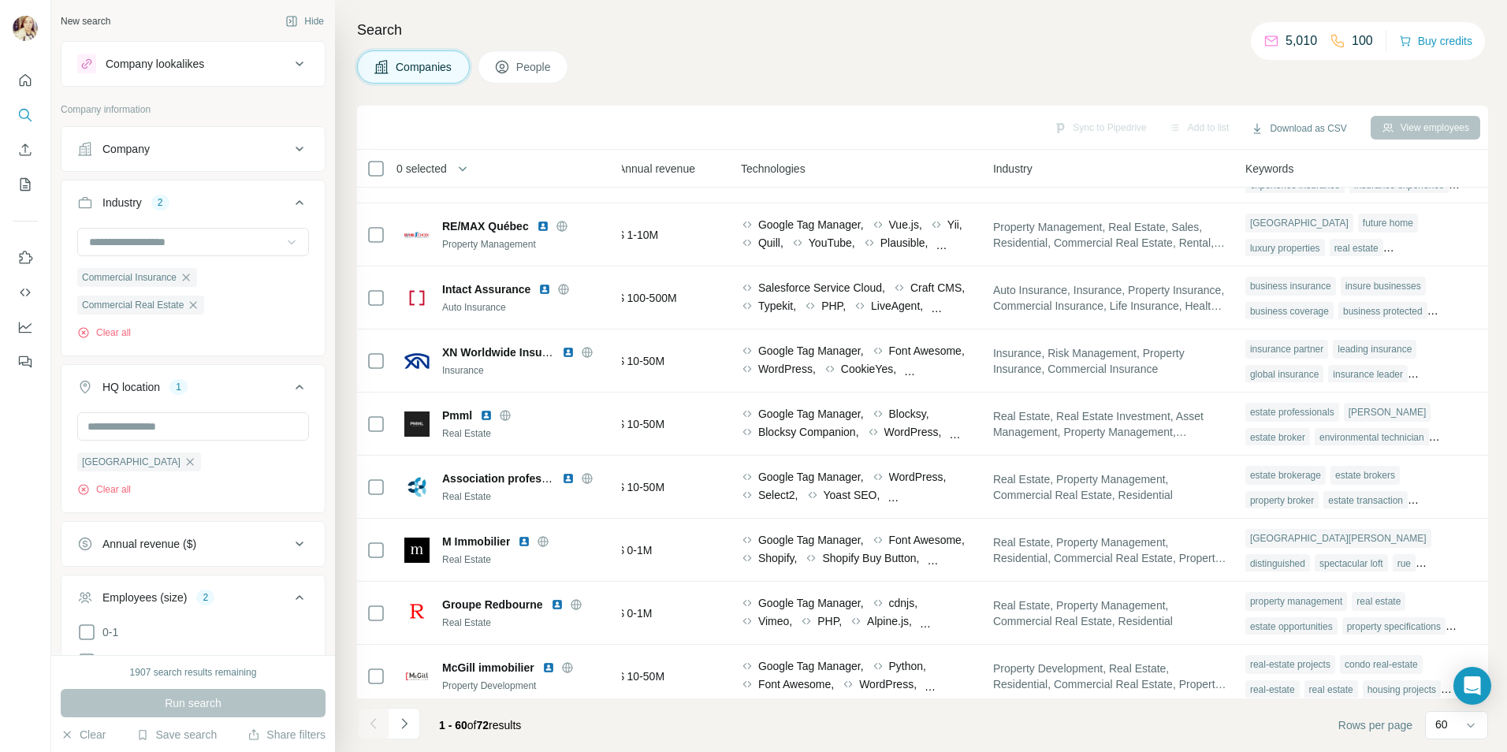
click at [531, 64] on span "People" at bounding box center [534, 67] width 36 height 16
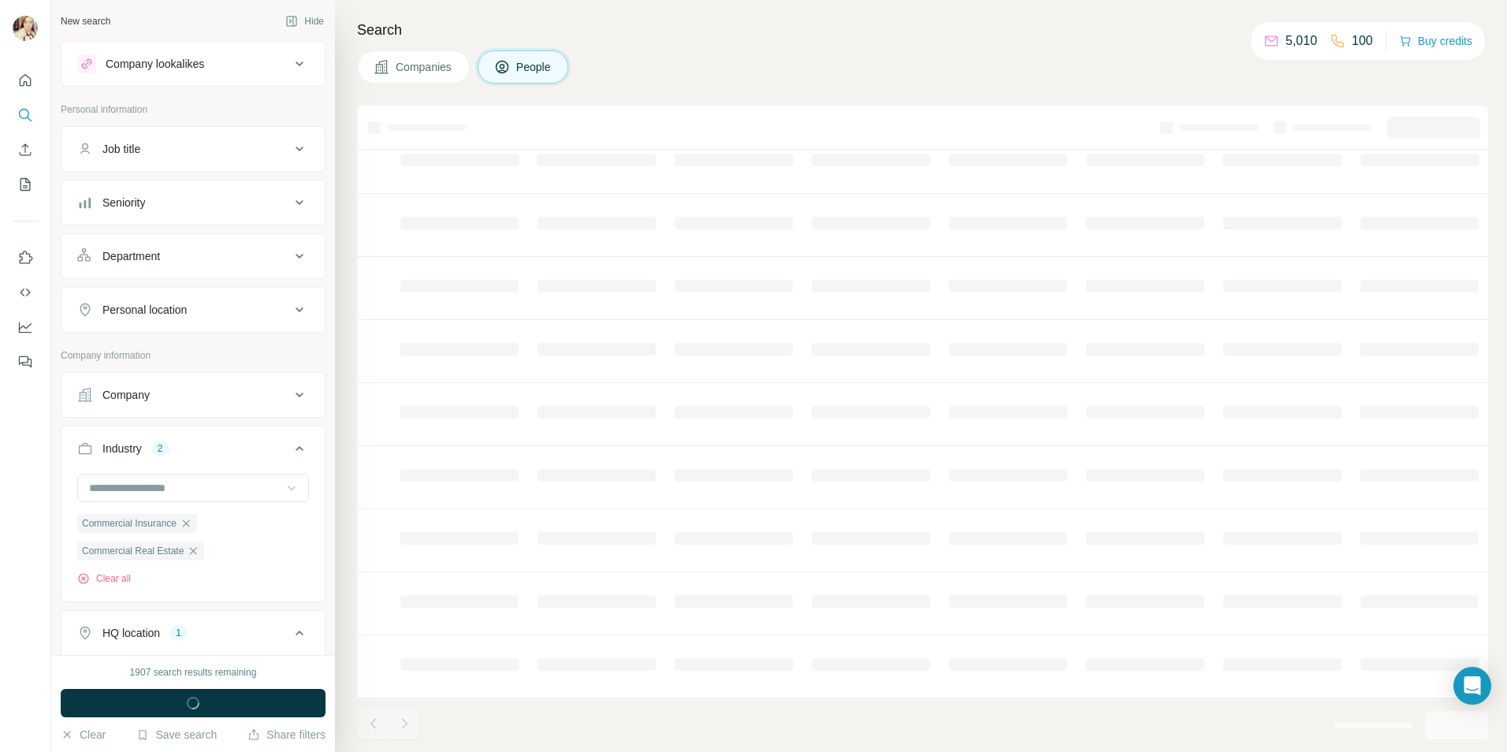
scroll to position [128, 239]
click at [271, 153] on div "Job title" at bounding box center [183, 149] width 213 height 16
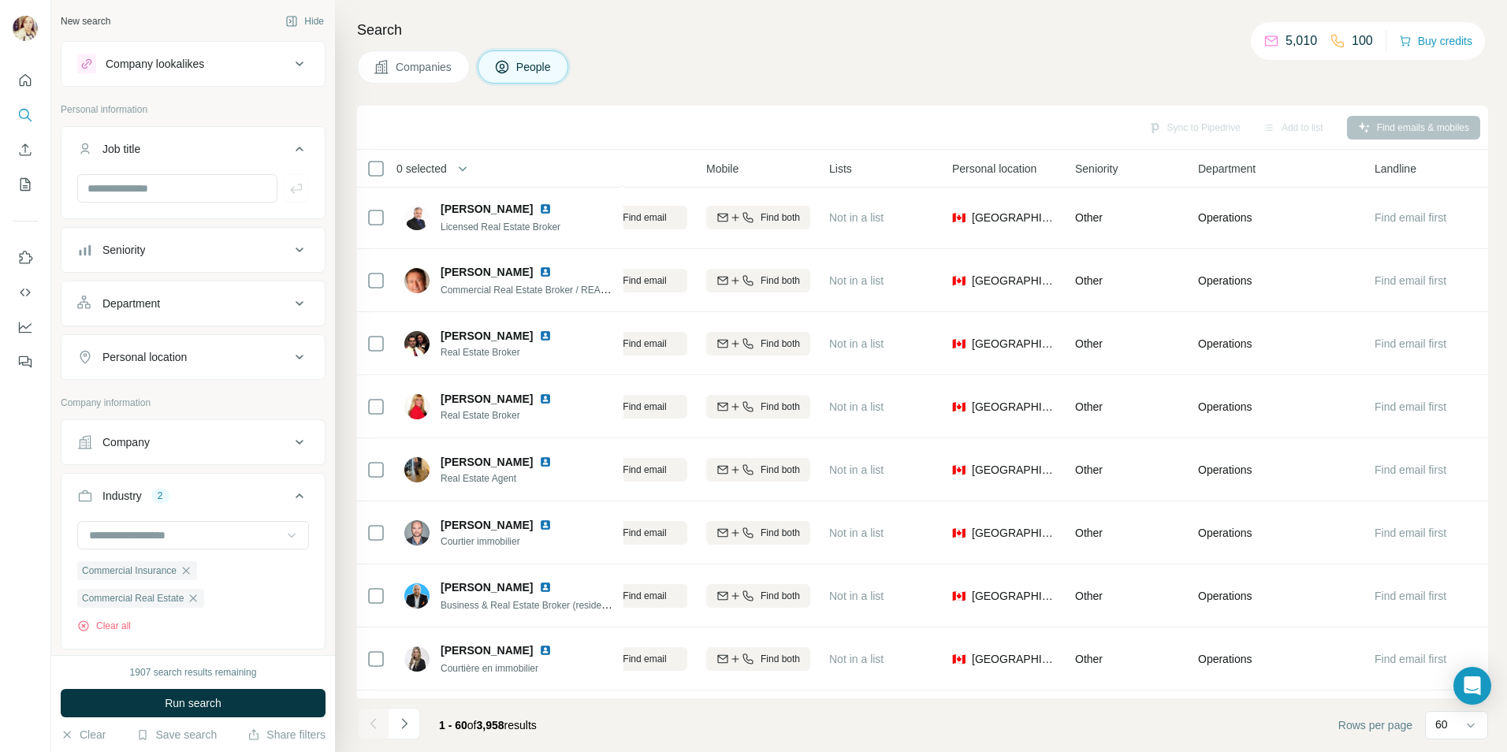
click at [290, 149] on icon at bounding box center [299, 149] width 19 height 19
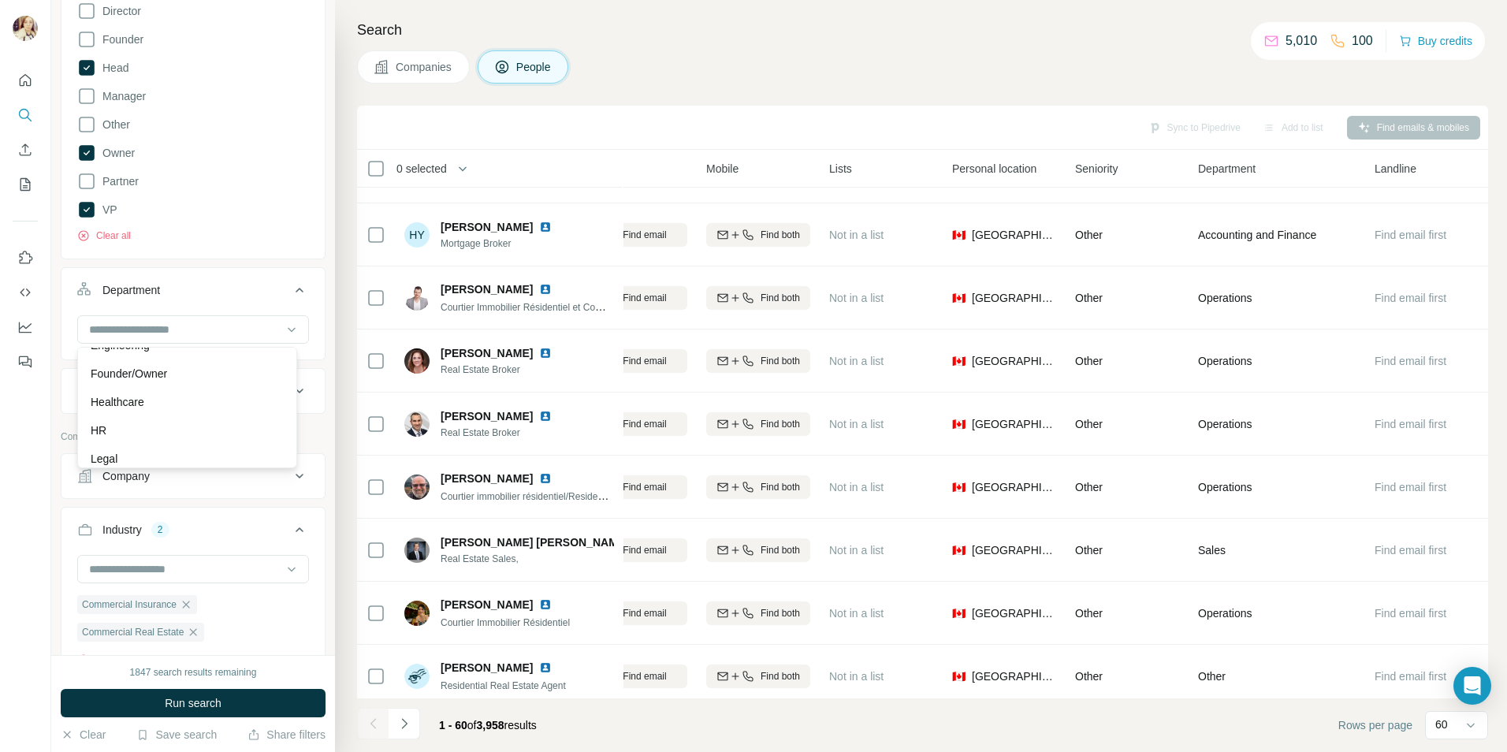
scroll to position [221, 0]
click at [158, 400] on div "HR" at bounding box center [187, 400] width 193 height 16
click at [284, 330] on icon at bounding box center [292, 330] width 16 height 16
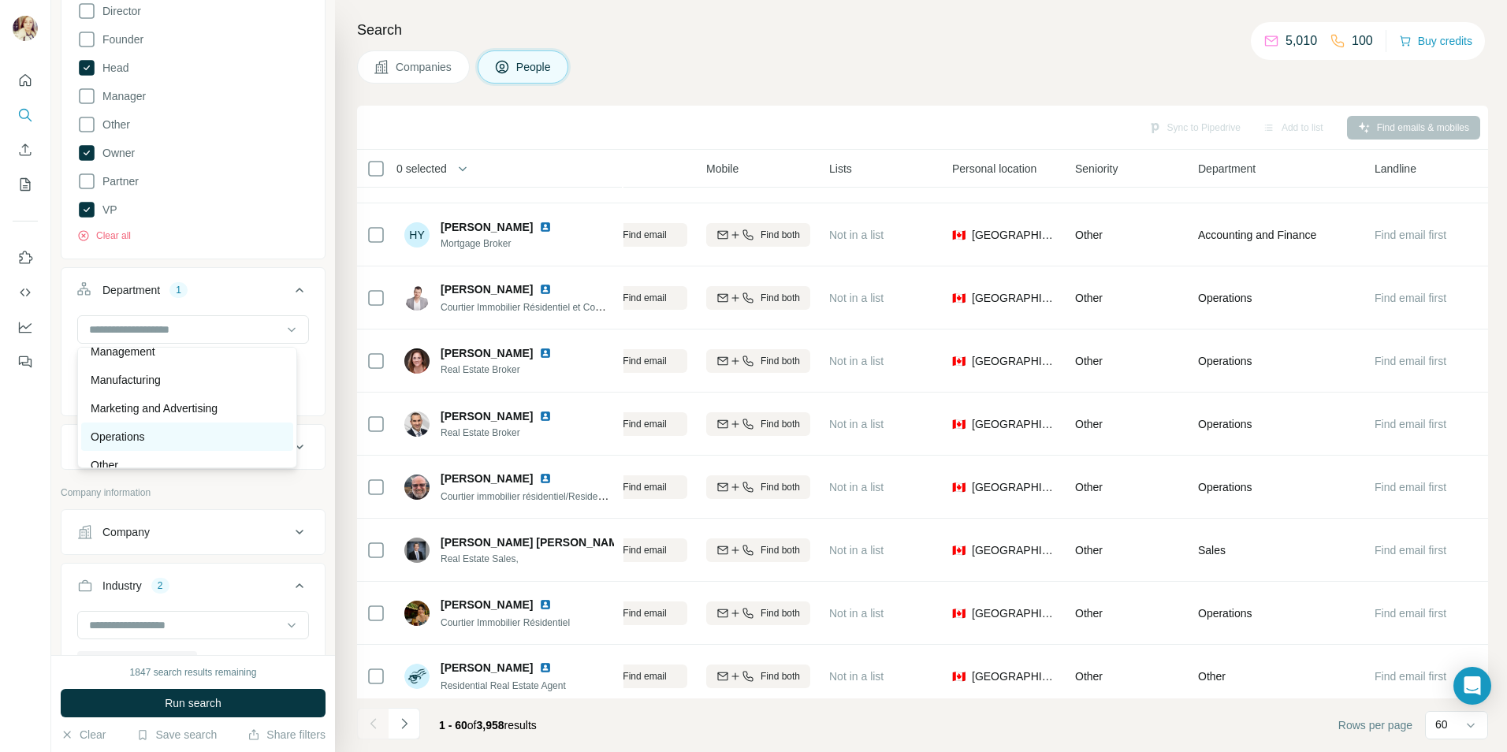
click at [202, 445] on div "Operations" at bounding box center [187, 437] width 212 height 28
click at [277, 453] on div "Personal location" at bounding box center [183, 447] width 213 height 16
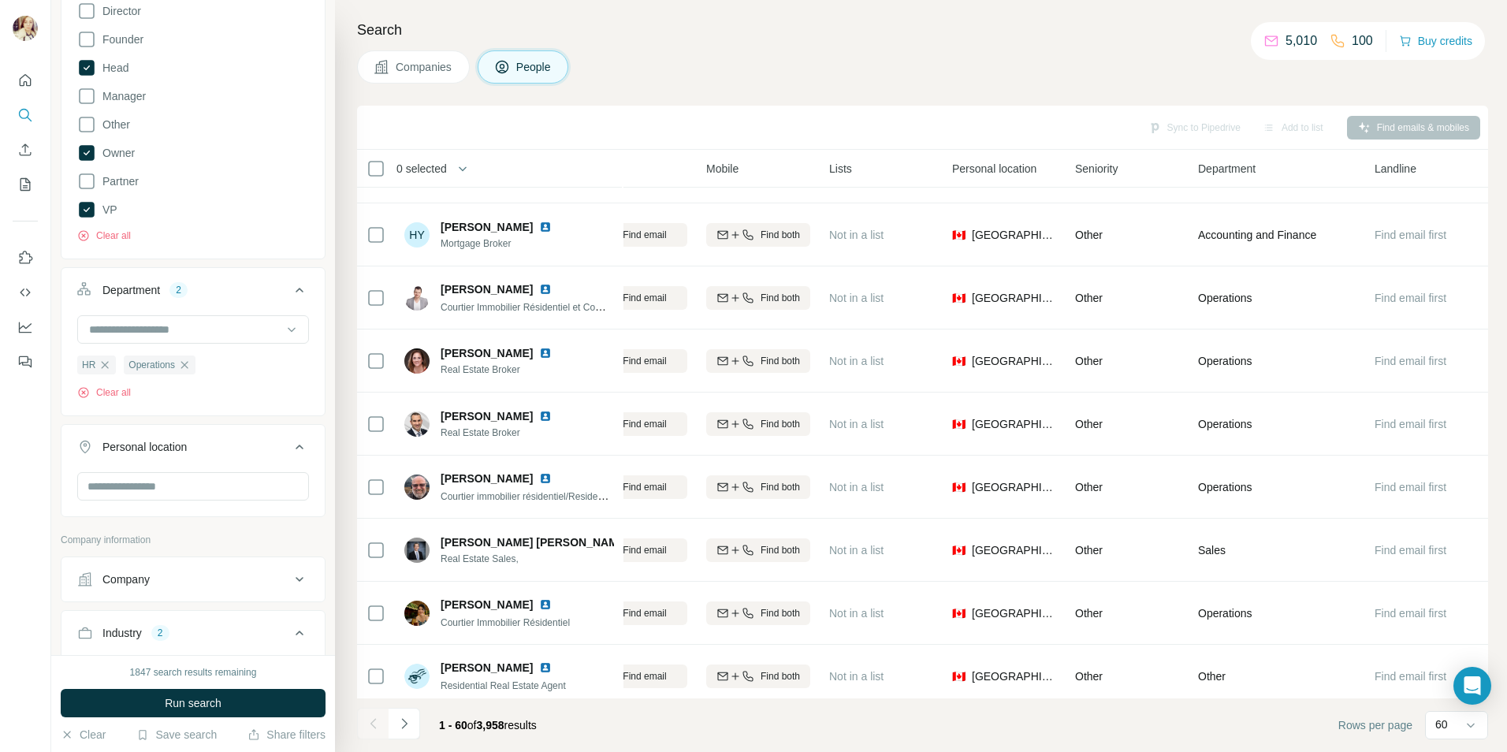
click at [290, 442] on icon at bounding box center [299, 447] width 19 height 19
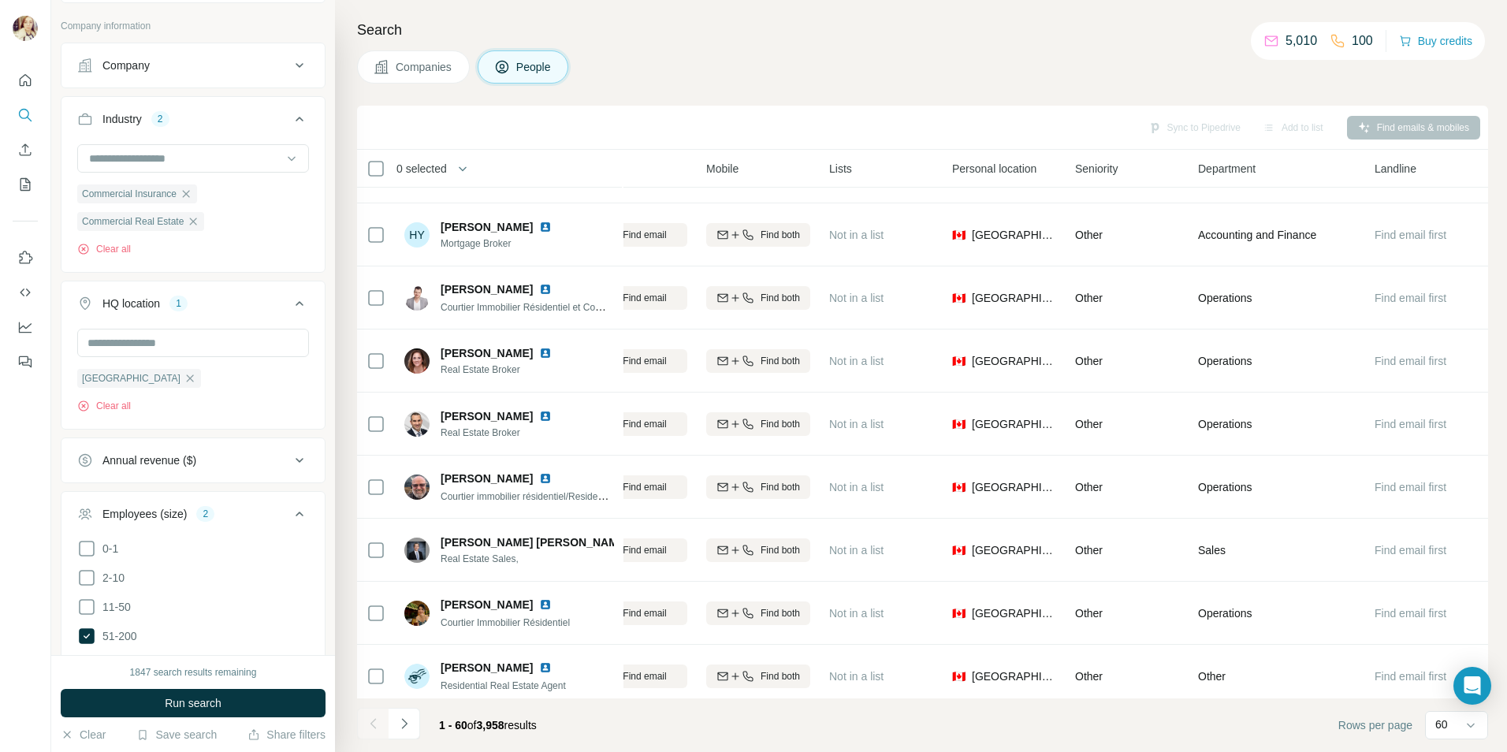
scroll to position [929, 0]
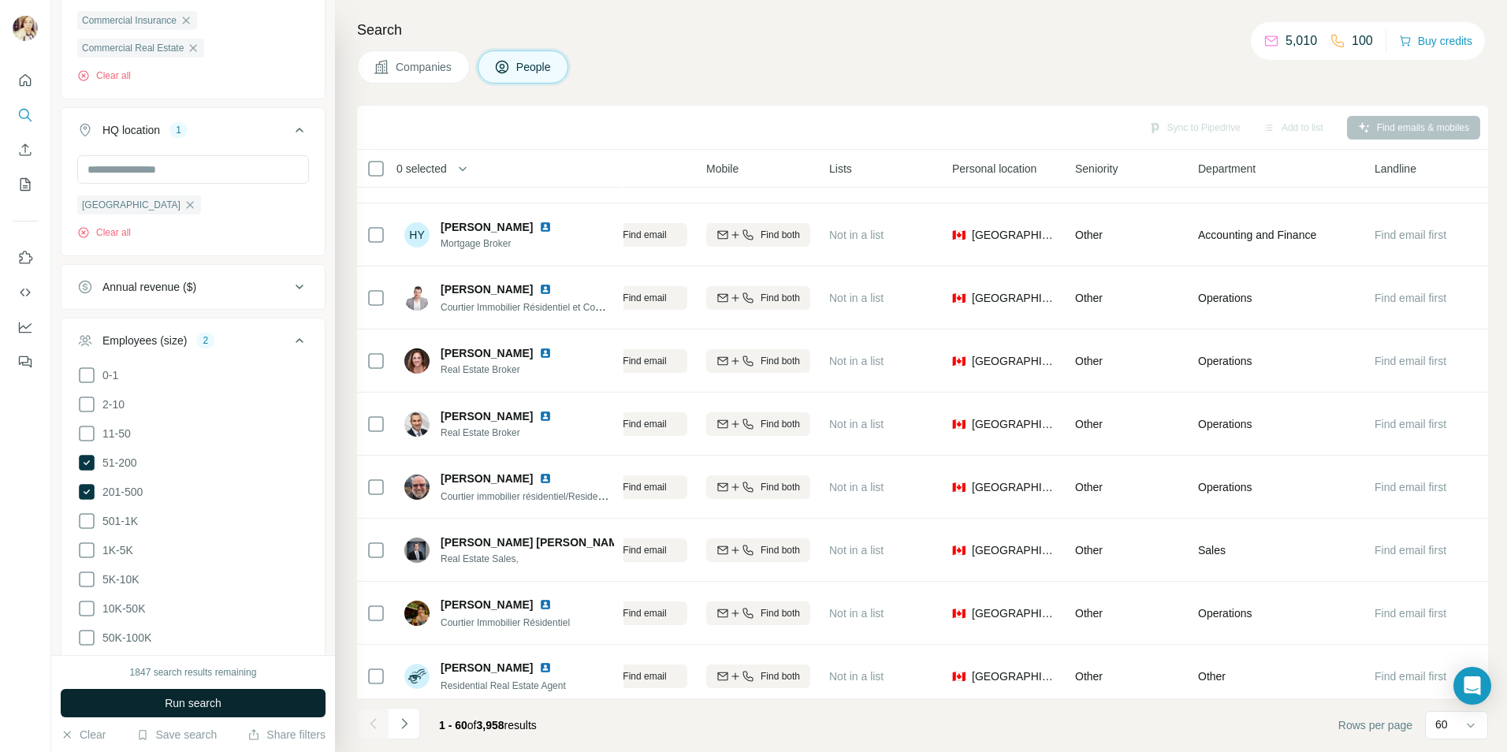
click at [198, 697] on span "Run search" at bounding box center [193, 703] width 57 height 16
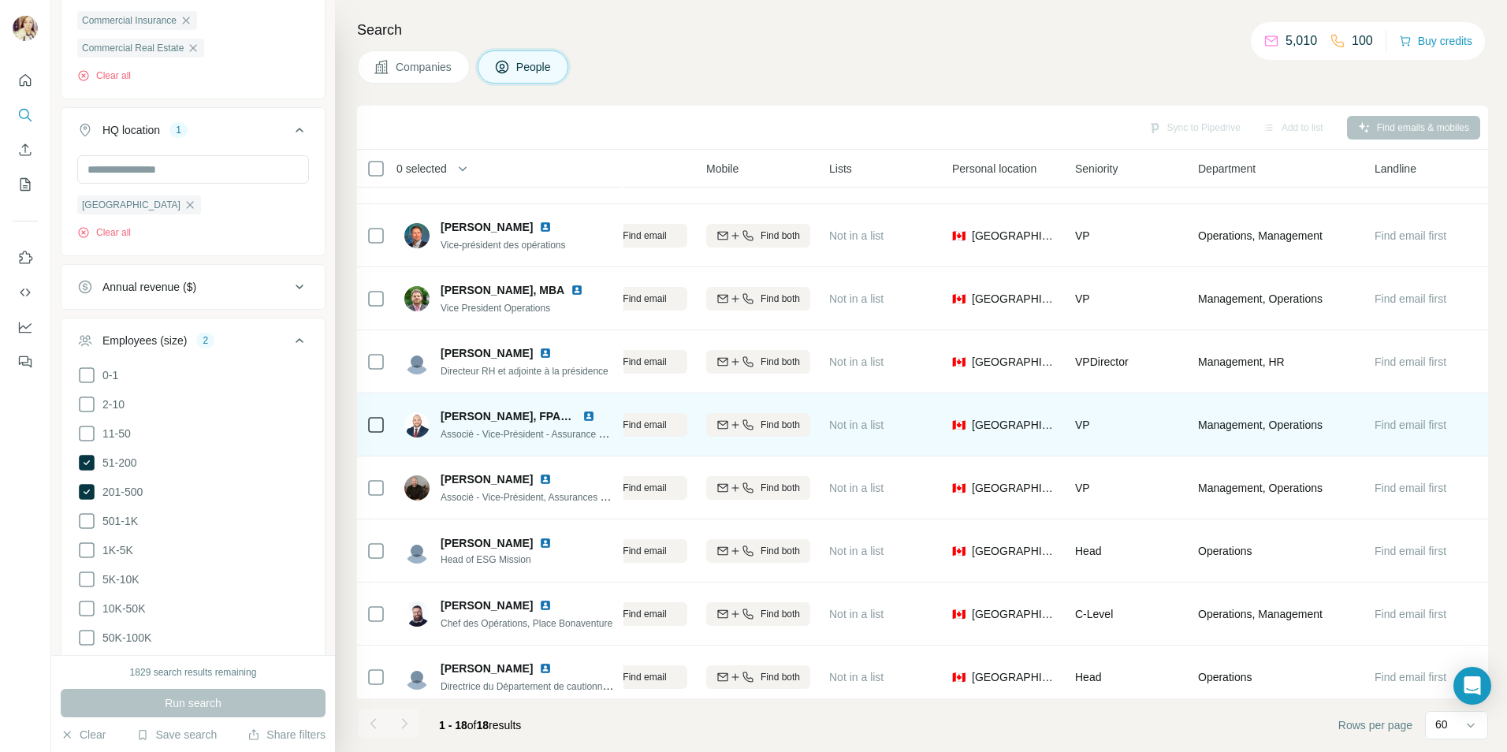
scroll to position [632, 233]
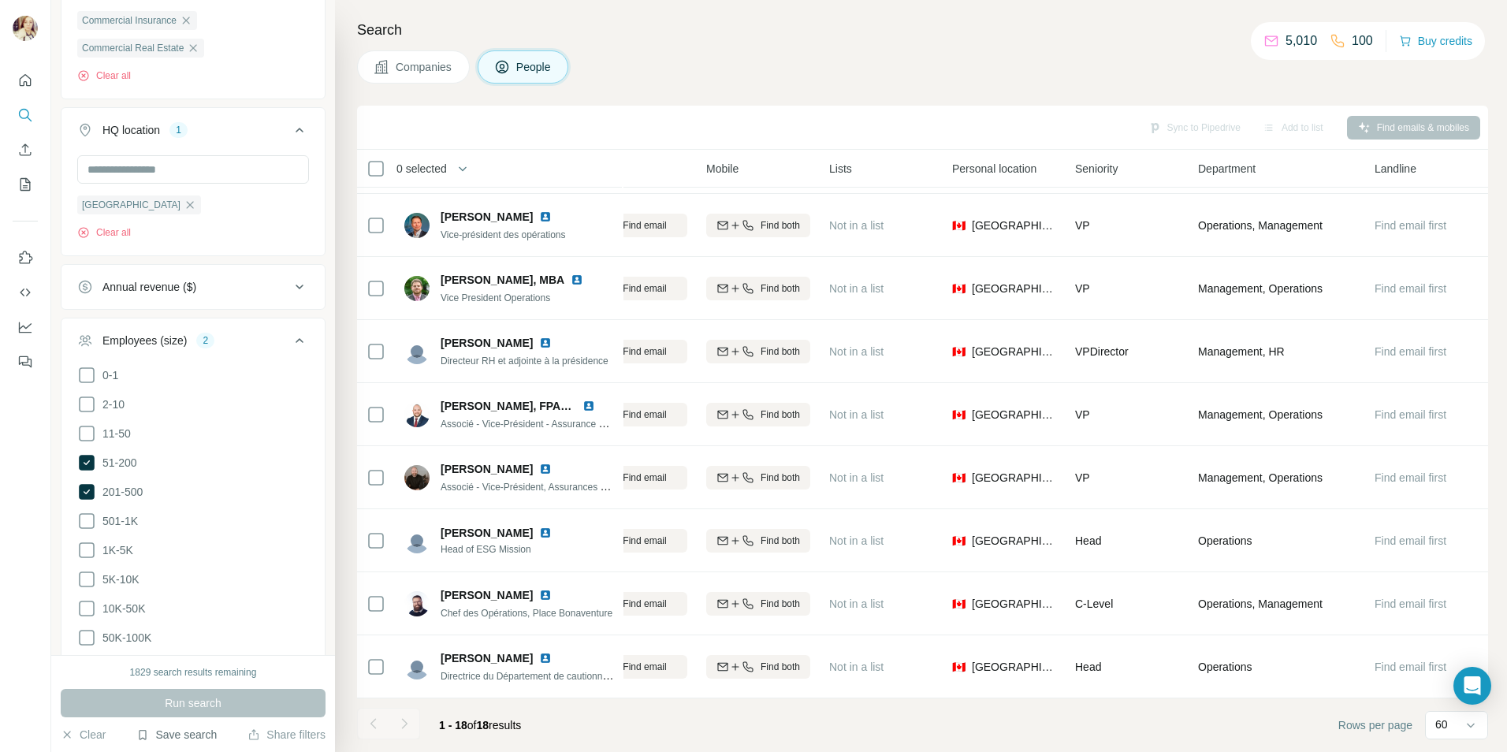
click at [187, 736] on button "Save search" at bounding box center [176, 735] width 80 height 16
click at [207, 679] on div "Save search" at bounding box center [221, 676] width 166 height 32
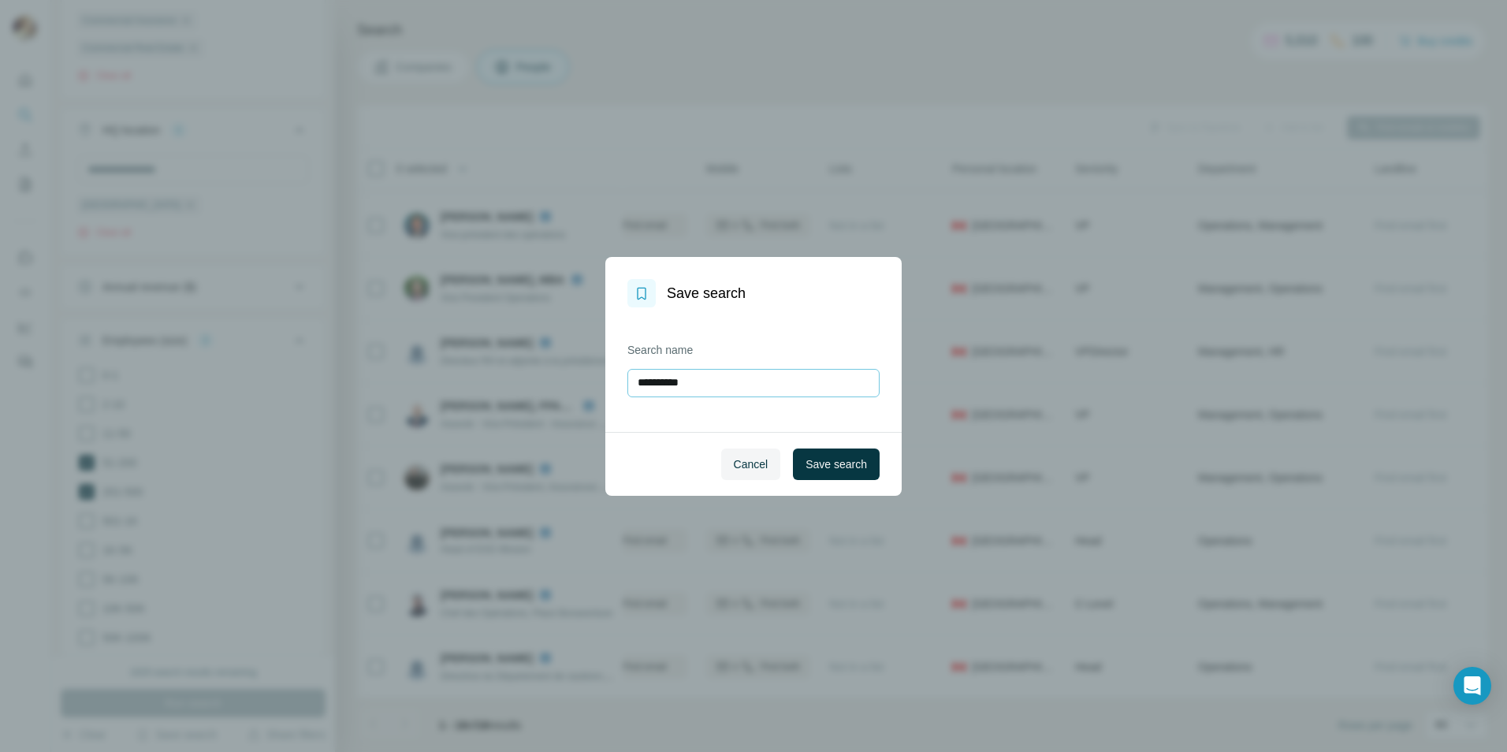
click at [704, 389] on input "**********" at bounding box center [754, 383] width 252 height 28
drag, startPoint x: 697, startPoint y: 379, endPoint x: 687, endPoint y: 383, distance: 11.0
click at [687, 383] on input "**********" at bounding box center [754, 383] width 252 height 28
type input "**********"
click at [827, 467] on span "Save search" at bounding box center [836, 464] width 61 height 16
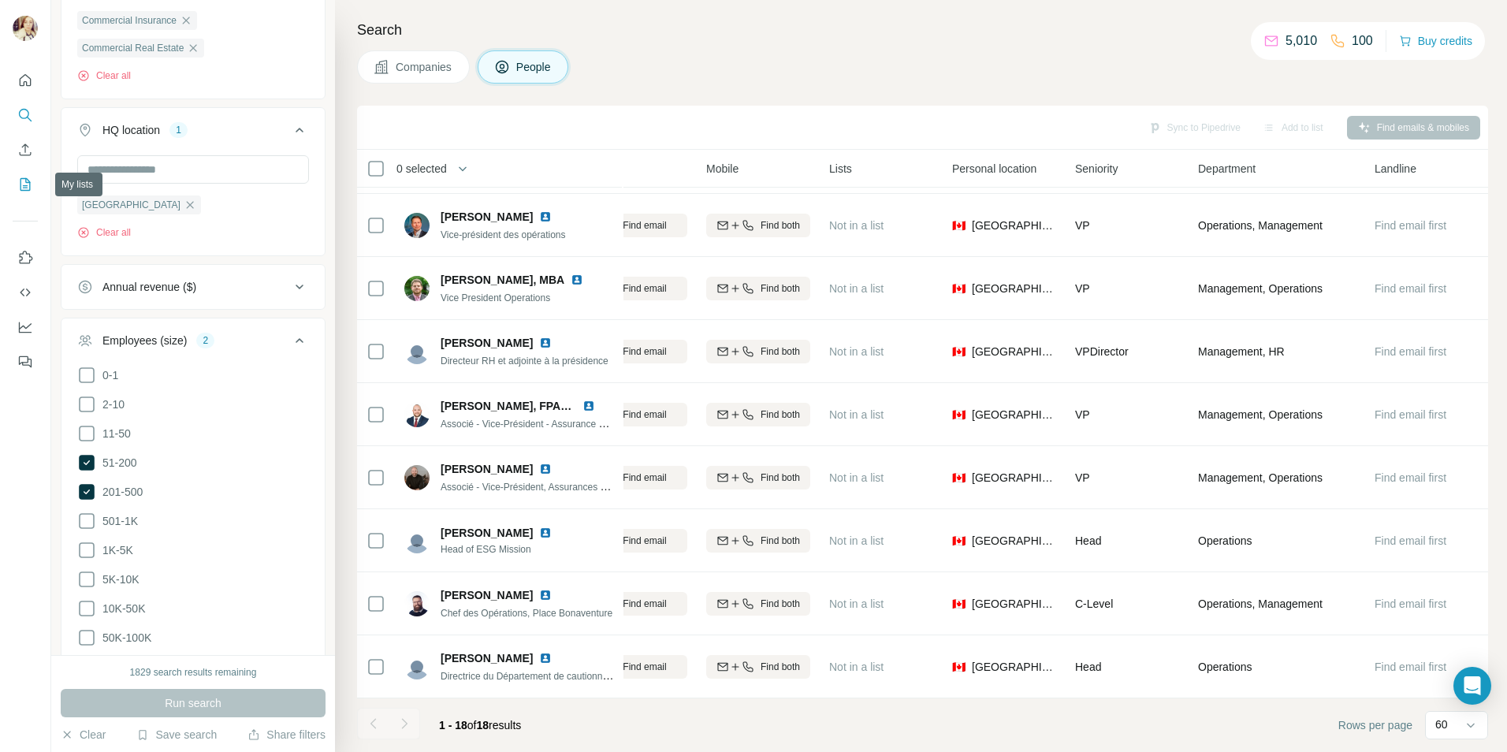
click at [22, 182] on icon "My lists" at bounding box center [25, 185] width 16 height 16
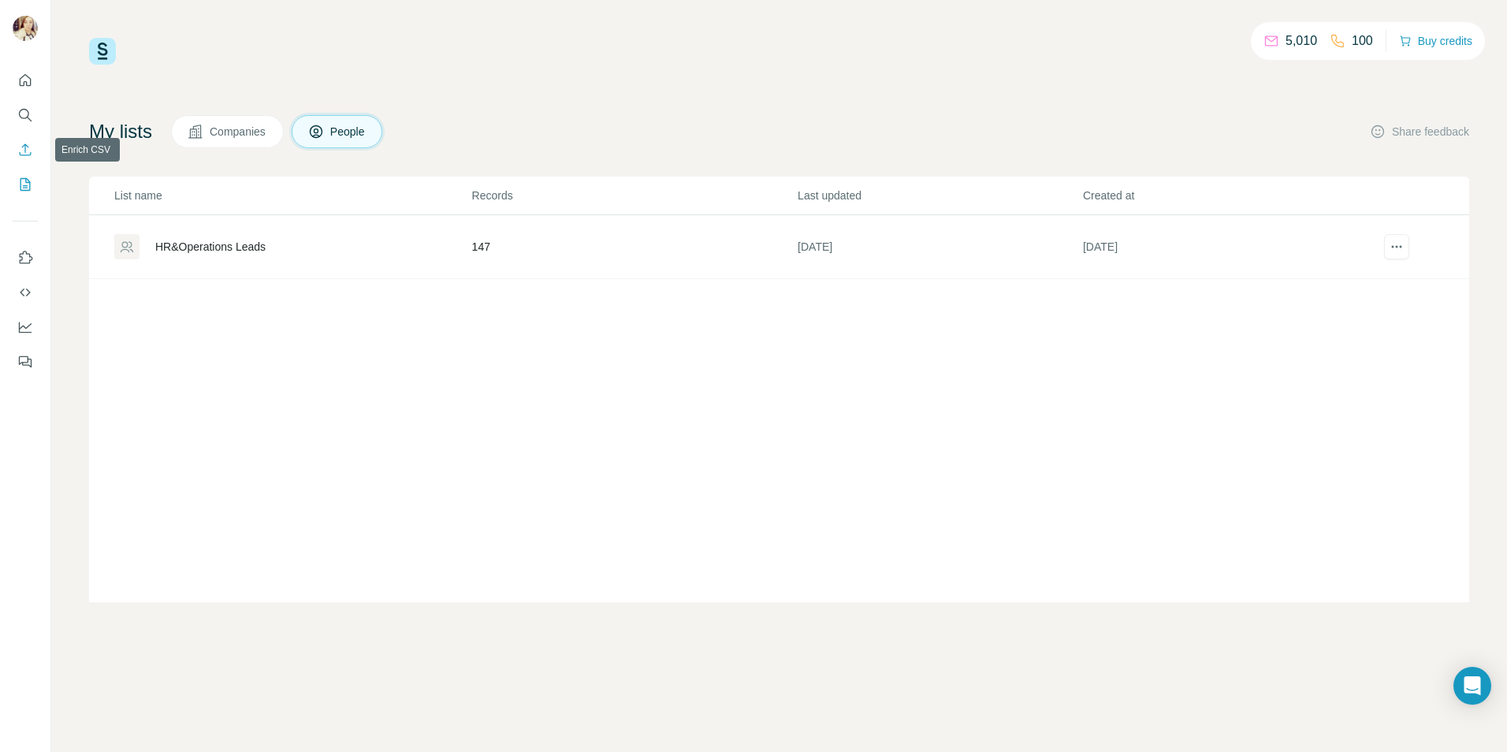
click at [24, 146] on icon "Enrich CSV" at bounding box center [25, 150] width 16 height 16
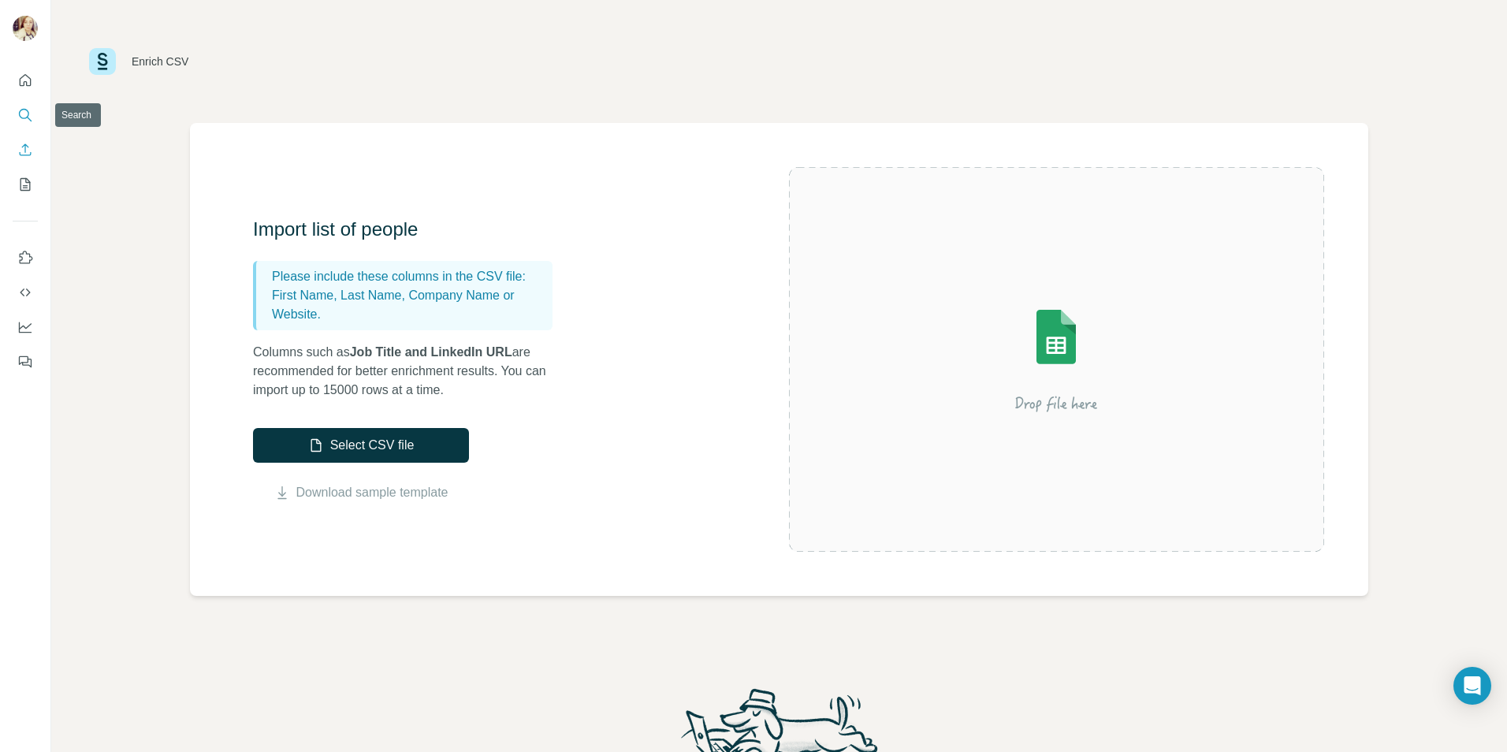
click at [22, 124] on button "Search" at bounding box center [25, 115] width 25 height 28
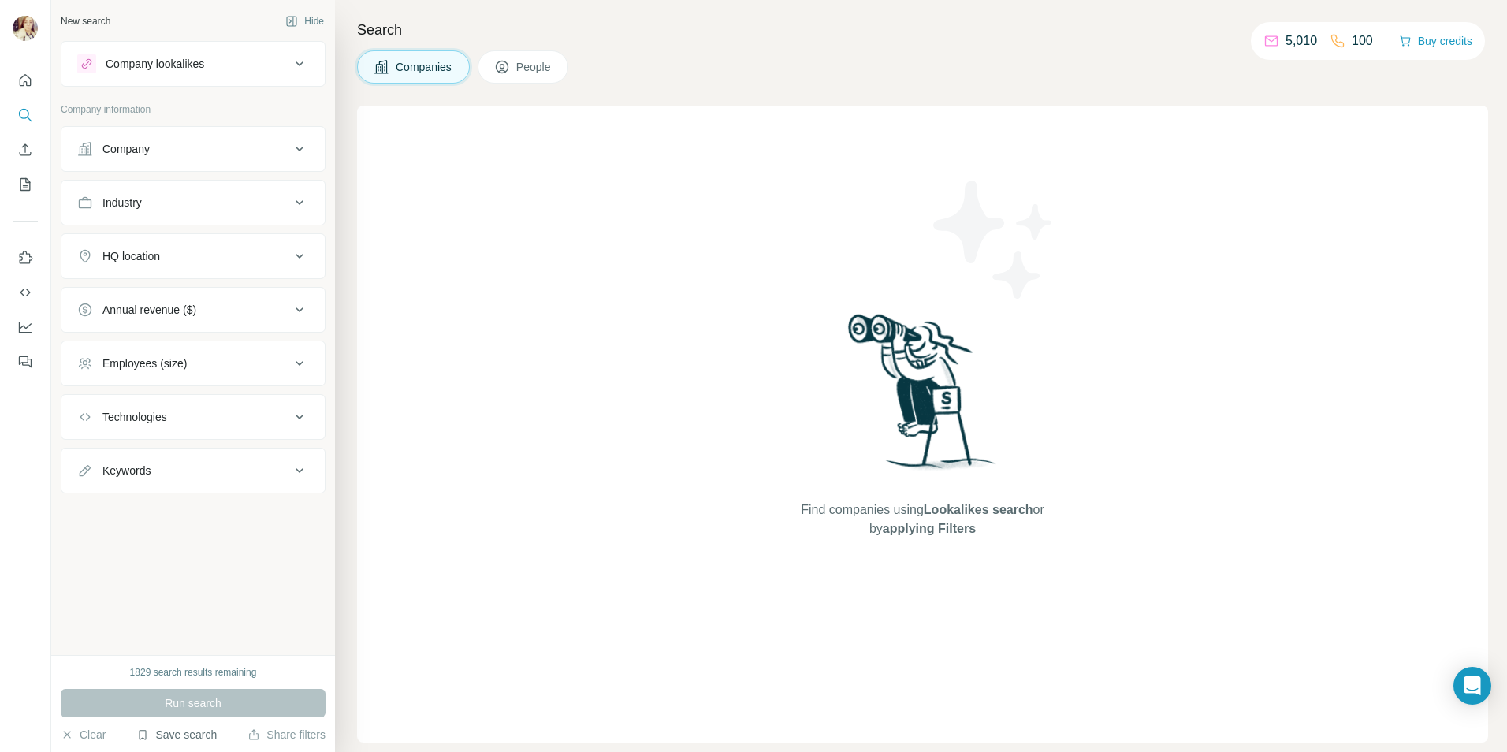
click at [186, 737] on button "Save search" at bounding box center [176, 735] width 80 height 16
click at [222, 711] on div "View my saved searches" at bounding box center [221, 707] width 166 height 32
